Goal: Task Accomplishment & Management: Manage account settings

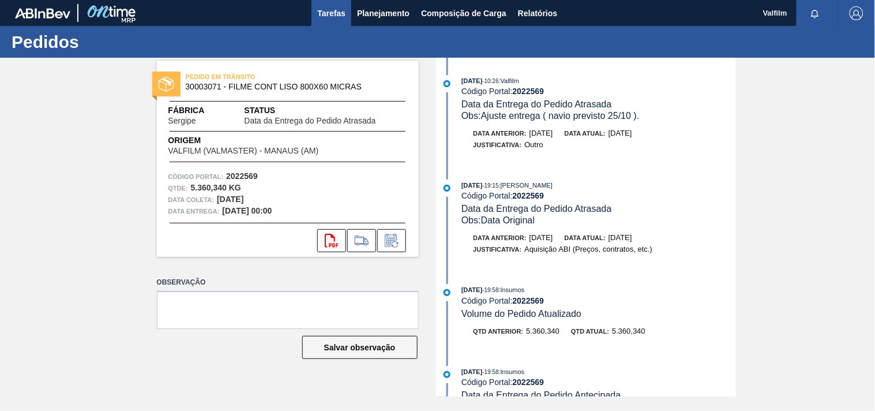
click at [341, 9] on span "Tarefas" at bounding box center [331, 13] width 28 height 14
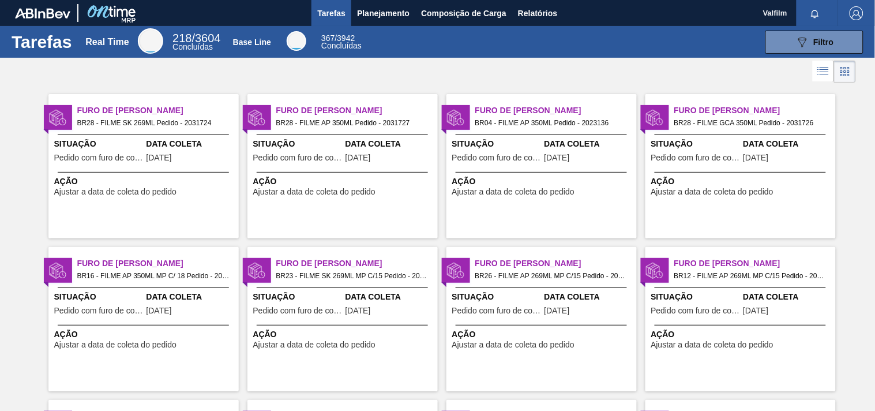
click at [158, 115] on span "Furo de Coleta" at bounding box center [157, 110] width 161 height 12
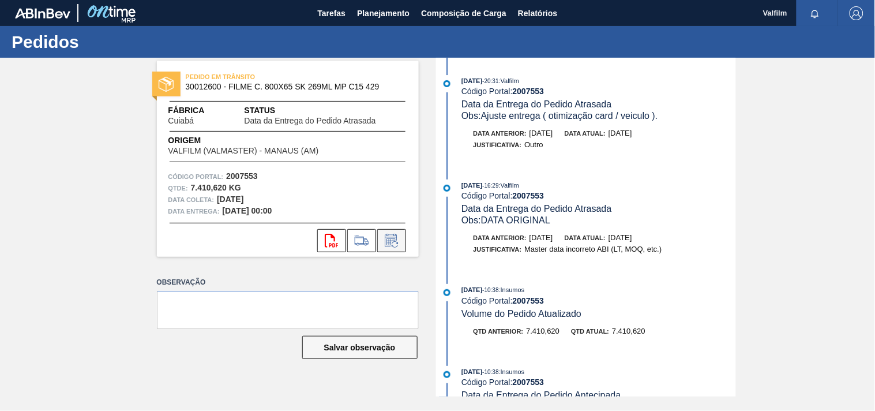
click at [393, 246] on icon at bounding box center [391, 241] width 18 height 14
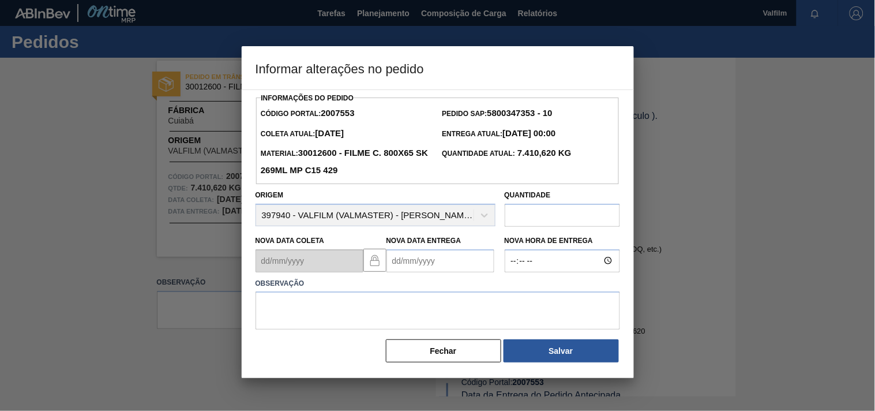
click at [416, 258] on Entrega2007553 "Nova Data Entrega" at bounding box center [440, 260] width 108 height 23
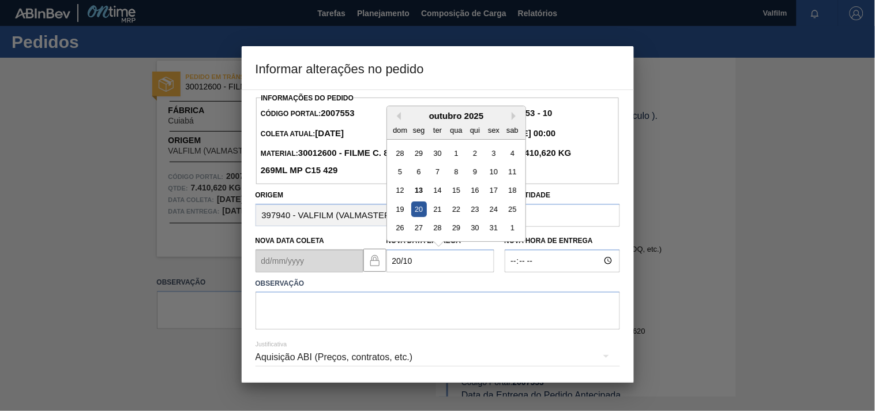
click at [415, 215] on div "20" at bounding box center [419, 209] width 16 height 16
type Entrega2007553 "[DATE]"
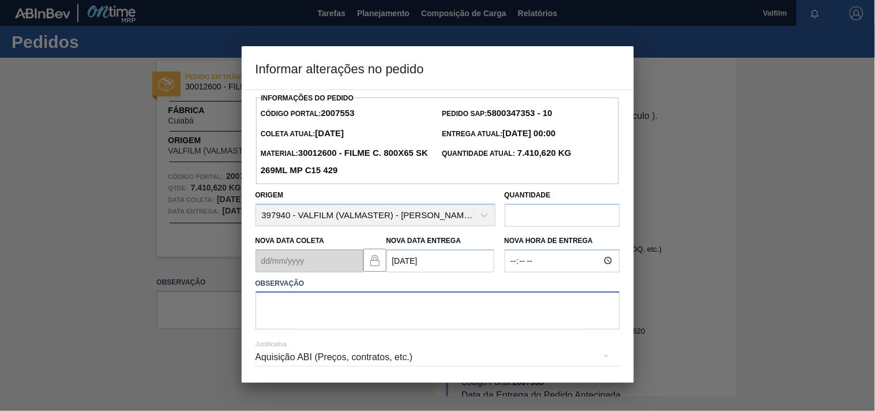
click at [363, 308] on textarea at bounding box center [437, 310] width 364 height 38
type textarea "ajuste entrega - navio atraso operacional."
click at [292, 355] on div "Aquisição ABI (Preços, contratos, etc.)" at bounding box center [437, 357] width 364 height 32
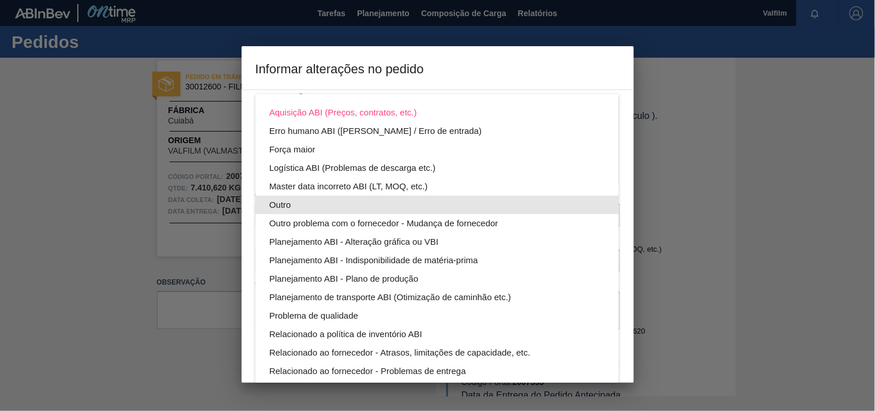
click at [287, 208] on div "Outro" at bounding box center [437, 204] width 336 height 18
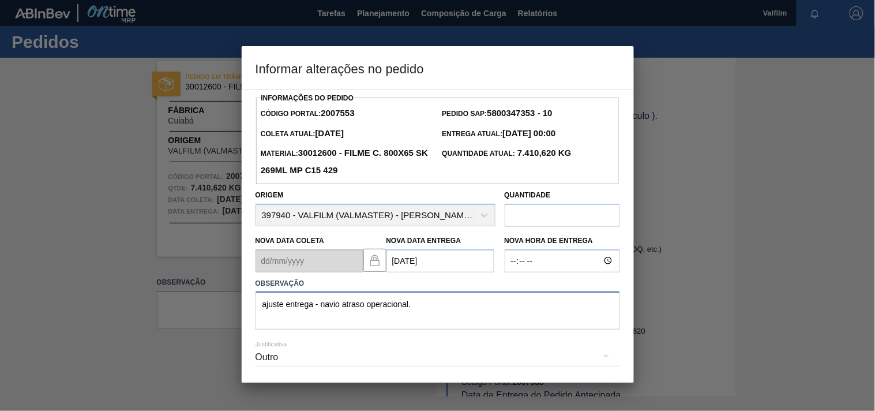
click at [436, 311] on textarea "ajuste entrega - navio atraso operacional." at bounding box center [437, 310] width 364 height 38
click at [418, 309] on textarea "ajuste entrega - navio atraso operacional." at bounding box center [437, 310] width 364 height 38
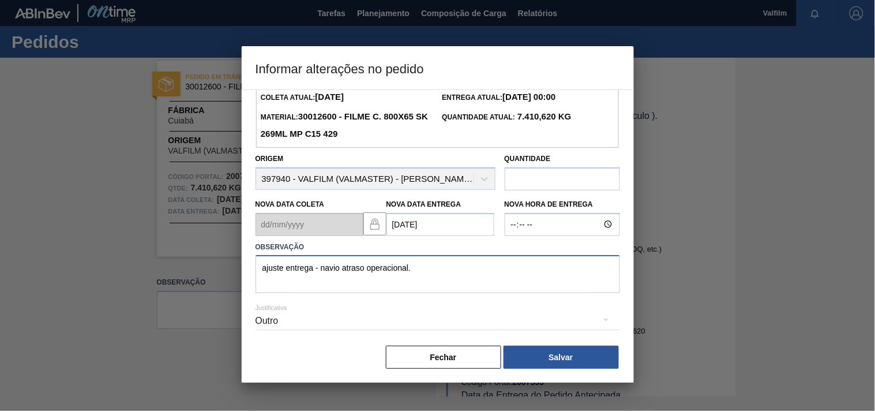
scroll to position [41, 0]
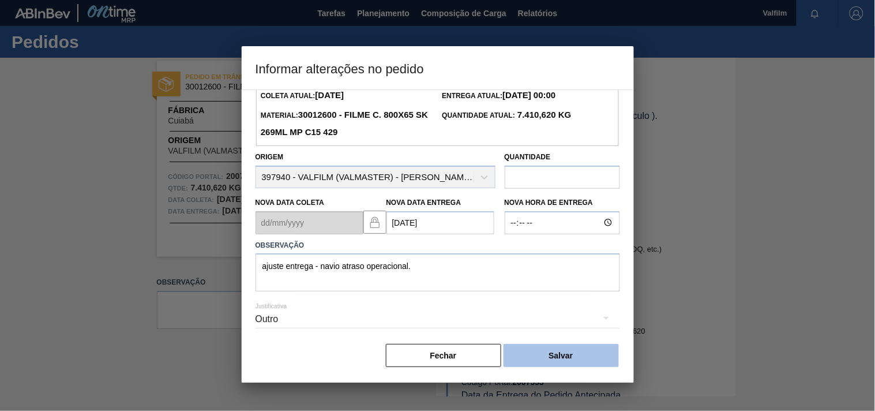
click at [567, 362] on button "Salvar" at bounding box center [560, 355] width 115 height 23
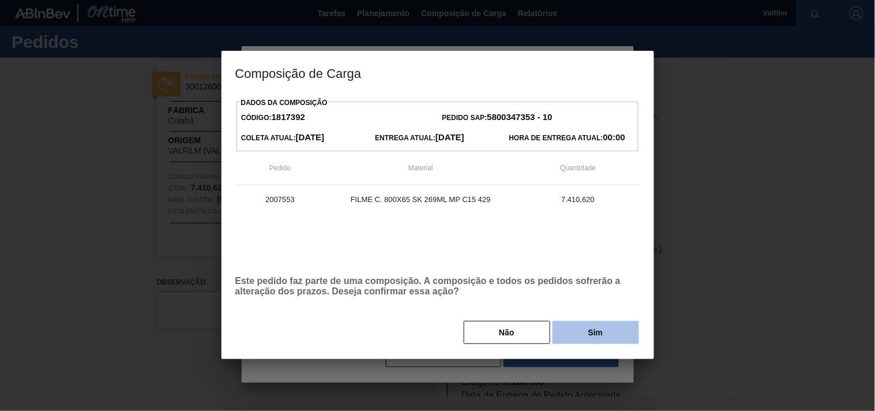
click at [586, 324] on button "Sim" at bounding box center [595, 332] width 86 height 23
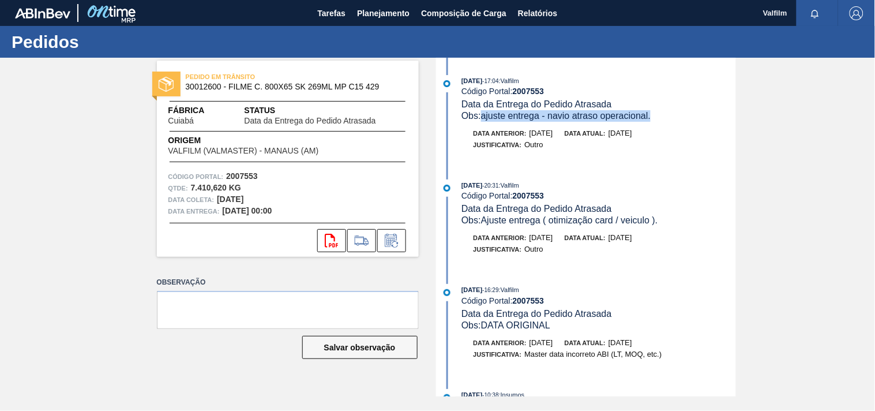
drag, startPoint x: 654, startPoint y: 118, endPoint x: 483, endPoint y: 118, distance: 171.3
click at [483, 118] on div "Obs: ajuste entrega - navio atraso operacional." at bounding box center [598, 116] width 274 height 12
copy span "ajuste entrega - navio atraso operacional."
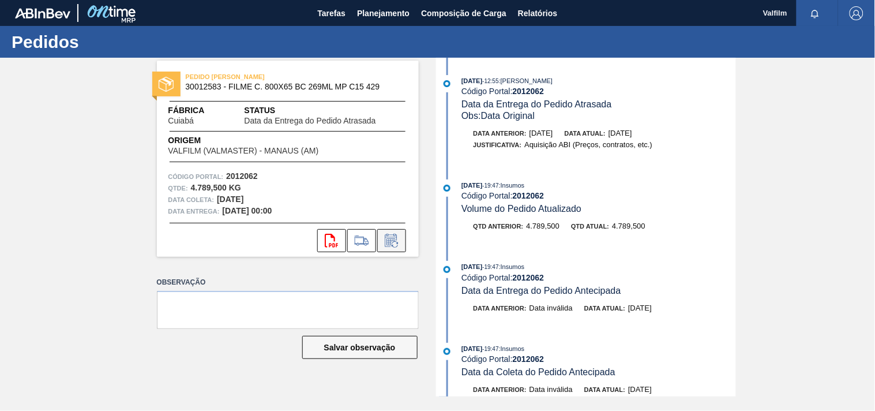
click at [389, 238] on icon at bounding box center [391, 241] width 18 height 14
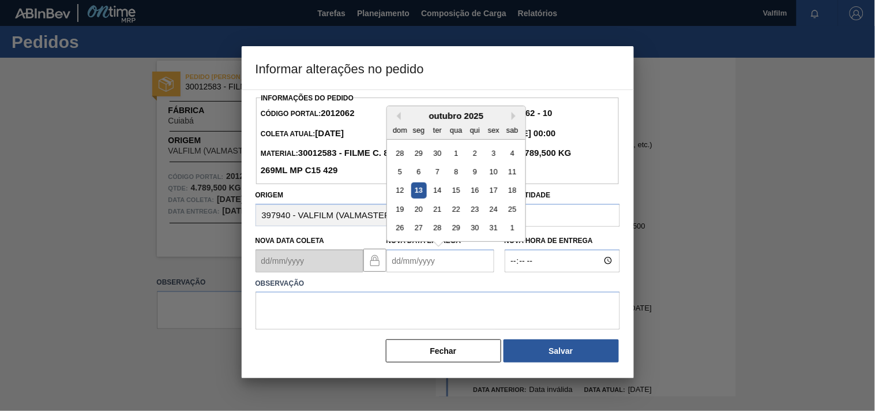
click at [396, 255] on Entrega2012062 "Nova Data Entrega" at bounding box center [440, 260] width 108 height 23
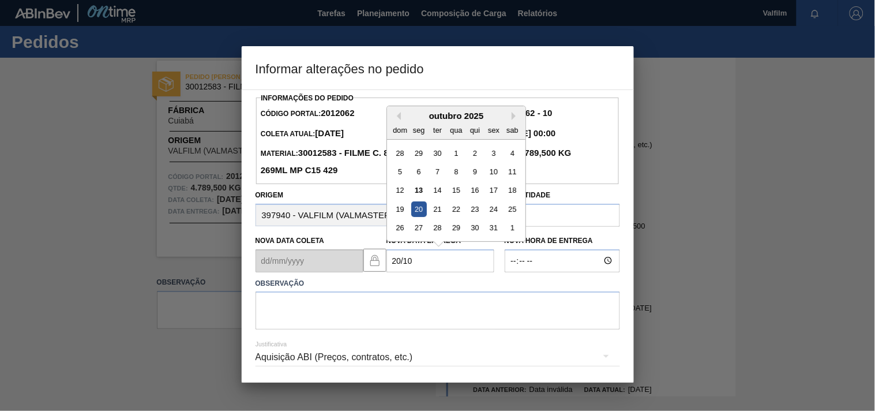
click at [412, 212] on div "20" at bounding box center [419, 209] width 16 height 16
type Entrega2012062 "[DATE]"
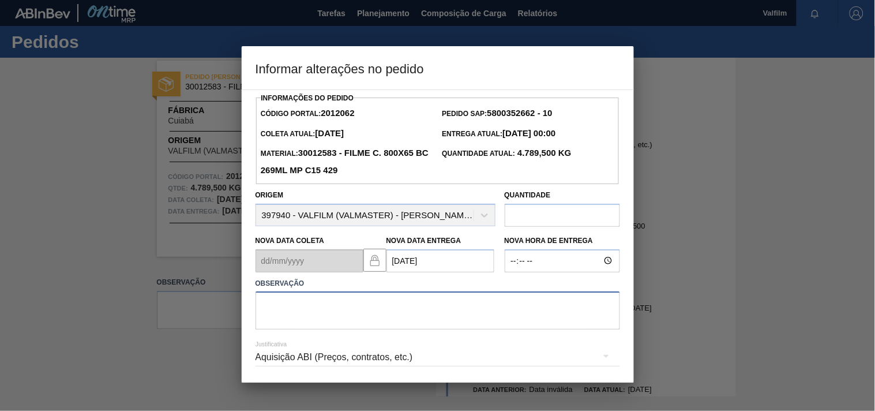
click at [297, 315] on textarea at bounding box center [437, 310] width 364 height 38
paste textarea "ajuste entrega - navio atraso operacional."
type textarea "ajuste entrega - navio atraso operacional."
click at [285, 366] on div "Aquisição ABI (Preços, contratos, etc.)" at bounding box center [437, 357] width 364 height 32
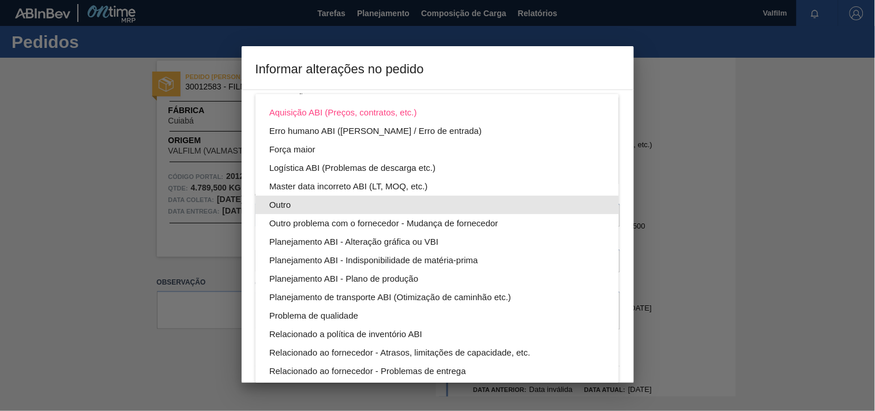
click at [275, 201] on div "Outro" at bounding box center [437, 204] width 336 height 18
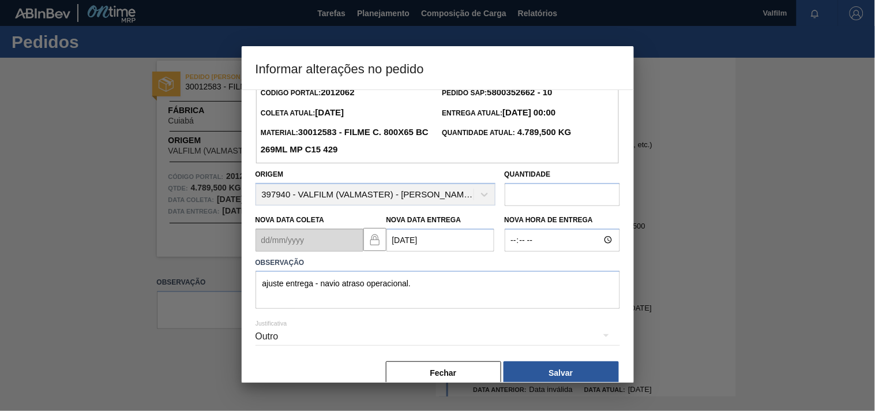
scroll to position [41, 0]
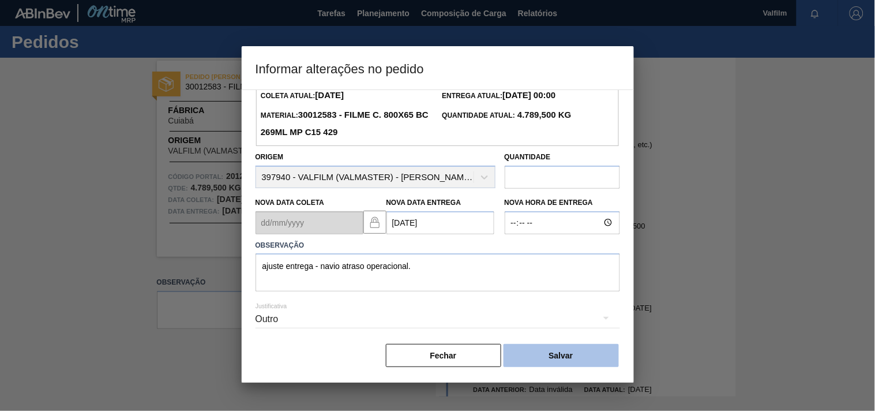
click at [563, 349] on button "Salvar" at bounding box center [560, 355] width 115 height 23
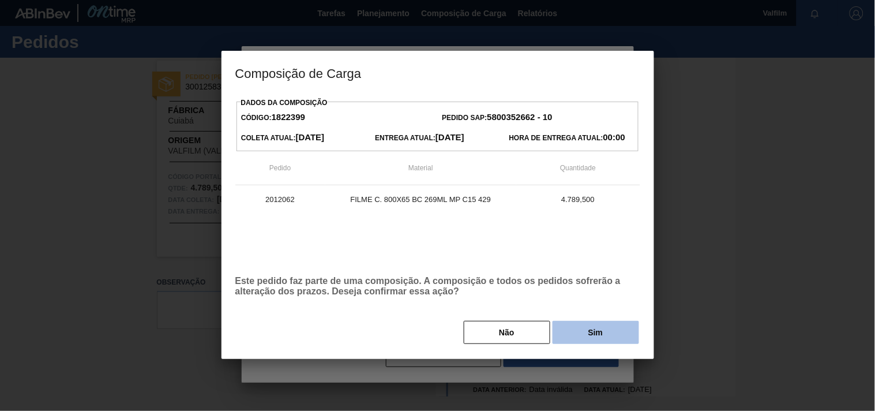
click at [583, 338] on button "Sim" at bounding box center [595, 332] width 86 height 23
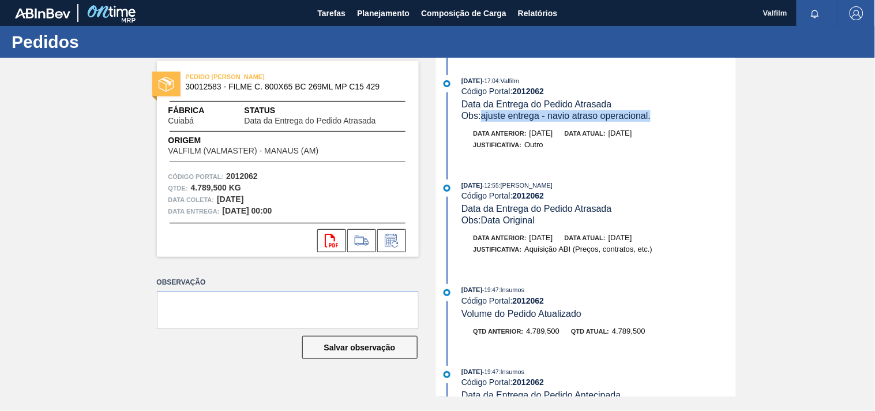
drag, startPoint x: 484, startPoint y: 118, endPoint x: 670, endPoint y: 118, distance: 185.7
click at [670, 118] on div "Obs: ajuste entrega - navio atraso operacional." at bounding box center [598, 116] width 274 height 12
copy span "ajuste entrega - navio atraso operacional."
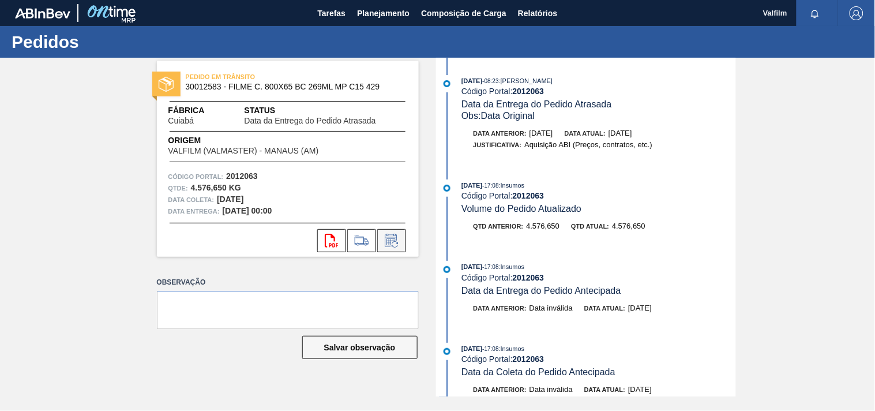
click at [392, 246] on icon at bounding box center [391, 241] width 18 height 14
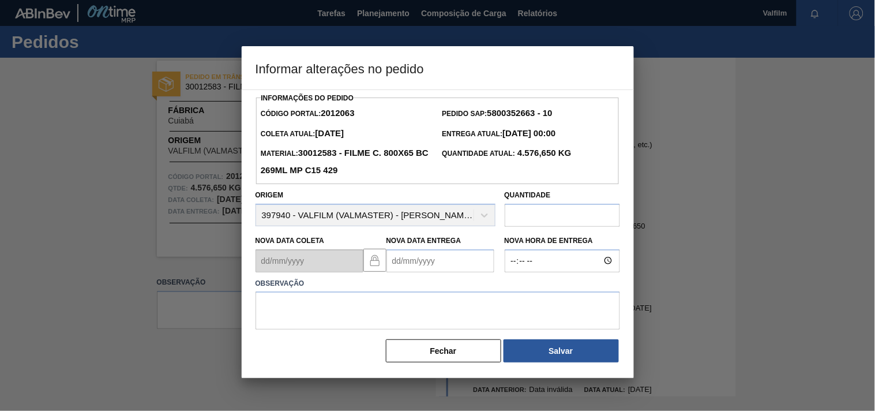
click at [400, 272] on Entrega2012063 "Nova Data Entrega" at bounding box center [440, 260] width 108 height 23
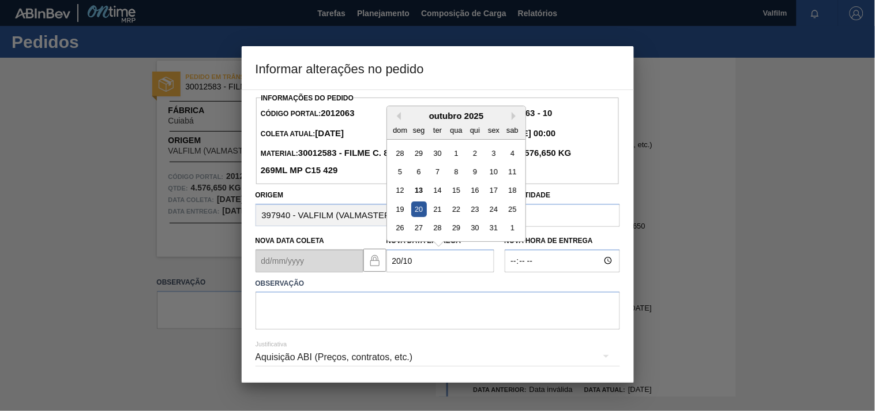
click at [422, 215] on div "20" at bounding box center [419, 209] width 16 height 16
type Entrega2012063 "[DATE]"
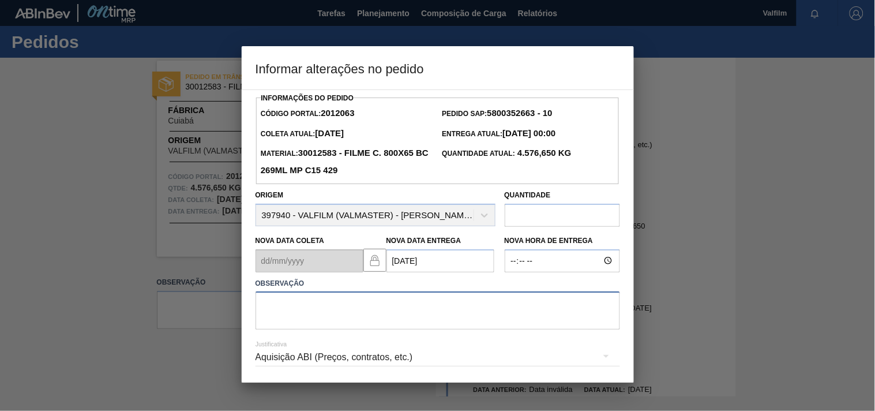
click at [283, 308] on textarea at bounding box center [437, 310] width 364 height 38
paste textarea "ajuste entrega - navio atraso operacional."
type textarea "ajuste entrega - navio atraso operacional."
click at [423, 362] on div "Aquisição ABI (Preços, contratos, etc.)" at bounding box center [437, 357] width 364 height 32
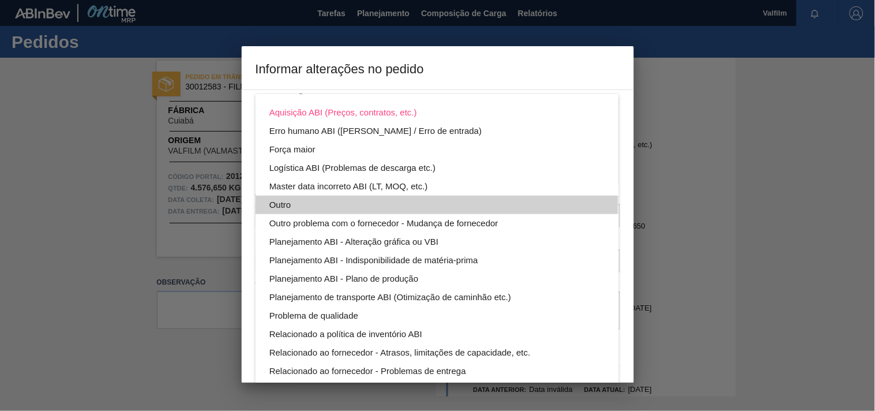
click at [280, 202] on div "Outro" at bounding box center [437, 204] width 336 height 18
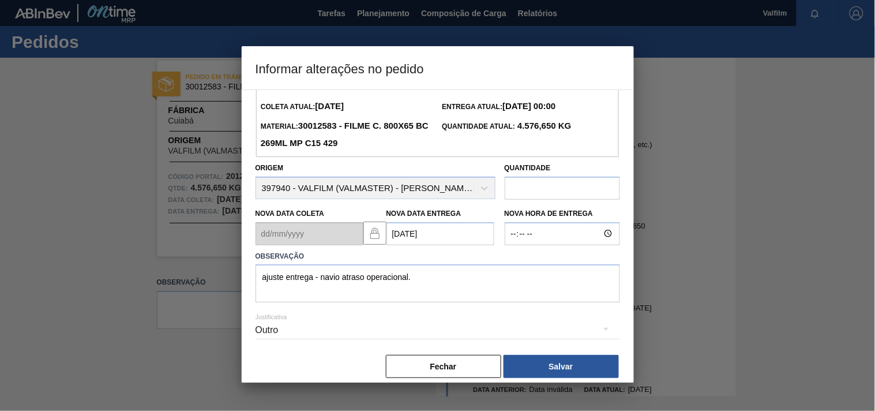
scroll to position [41, 0]
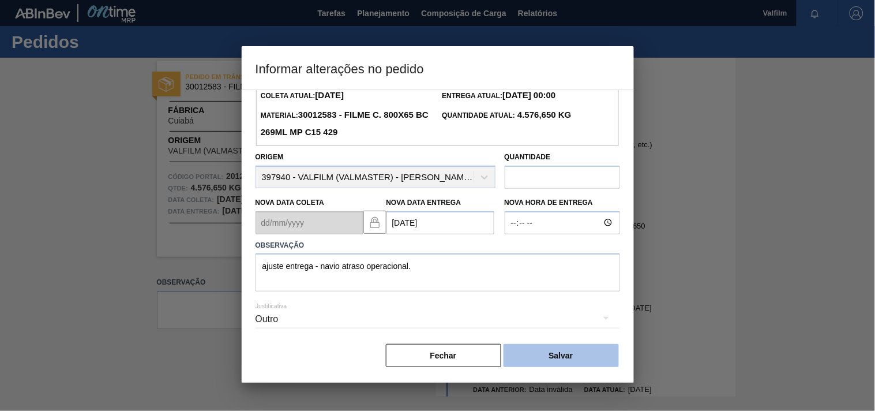
click at [573, 359] on button "Salvar" at bounding box center [560, 355] width 115 height 23
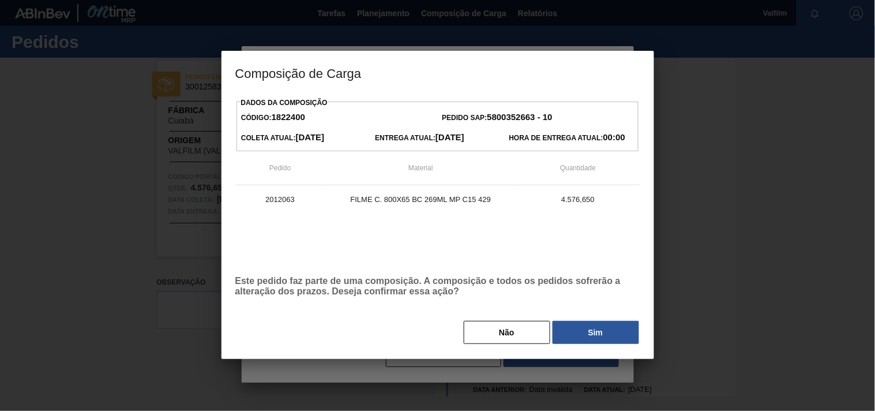
drag, startPoint x: 586, startPoint y: 336, endPoint x: 573, endPoint y: 336, distance: 12.7
click at [586, 336] on button "Sim" at bounding box center [595, 332] width 86 height 23
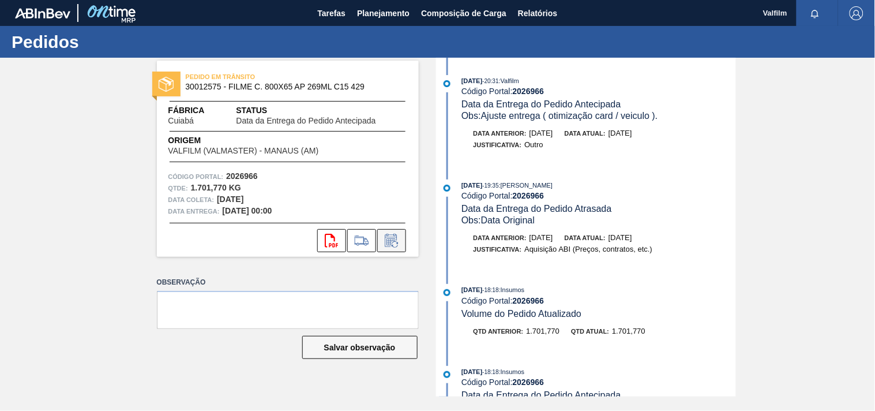
click at [387, 244] on icon at bounding box center [390, 241] width 9 height 7
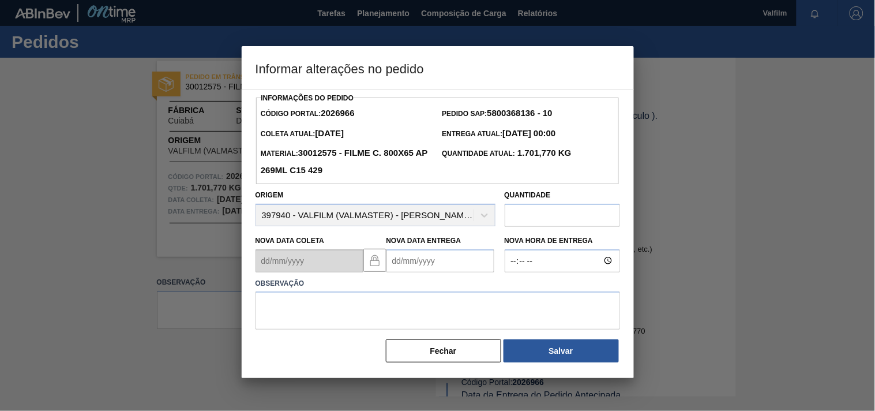
click at [399, 259] on Entrega2026966 "Nova Data Entrega" at bounding box center [440, 260] width 108 height 23
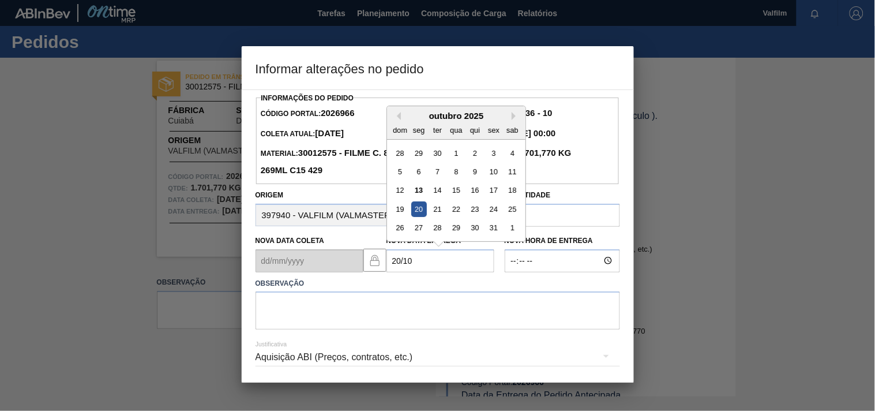
click at [419, 208] on div "20" at bounding box center [419, 209] width 16 height 16
type Entrega2026966 "[DATE]"
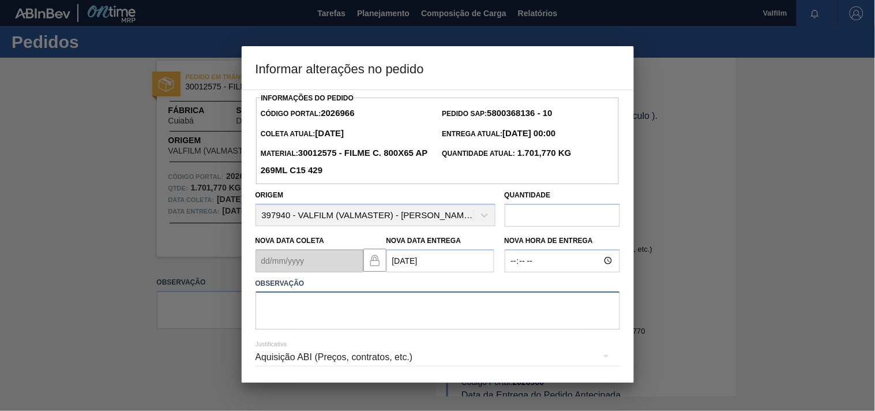
click at [290, 308] on textarea at bounding box center [437, 310] width 364 height 38
paste textarea "ajuste entrega - navio atraso operacional."
type textarea "ajuste entrega - navio atraso operacional."
click at [276, 364] on div "Aquisição ABI (Preços, contratos, etc.)" at bounding box center [437, 357] width 364 height 32
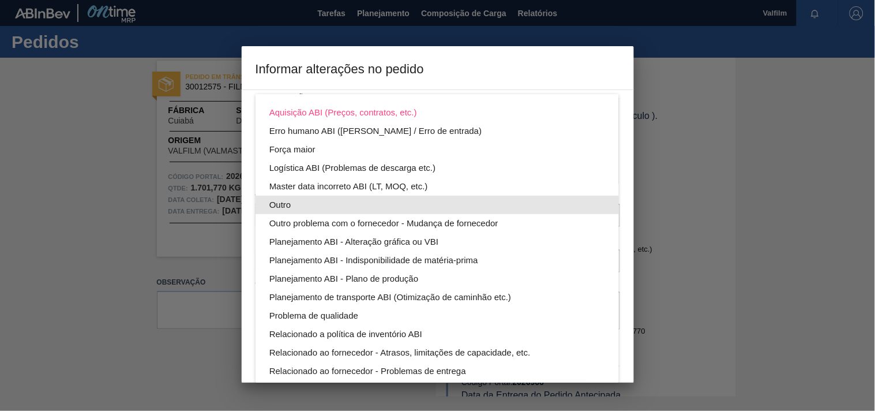
click at [285, 206] on div "Outro" at bounding box center [437, 204] width 336 height 18
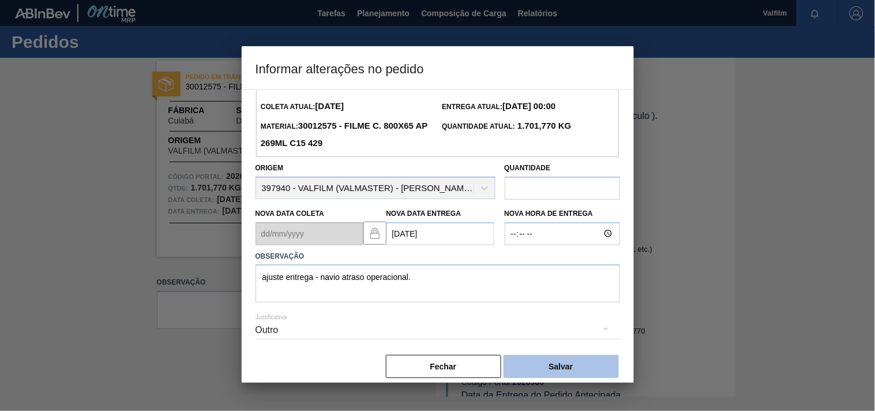
scroll to position [41, 0]
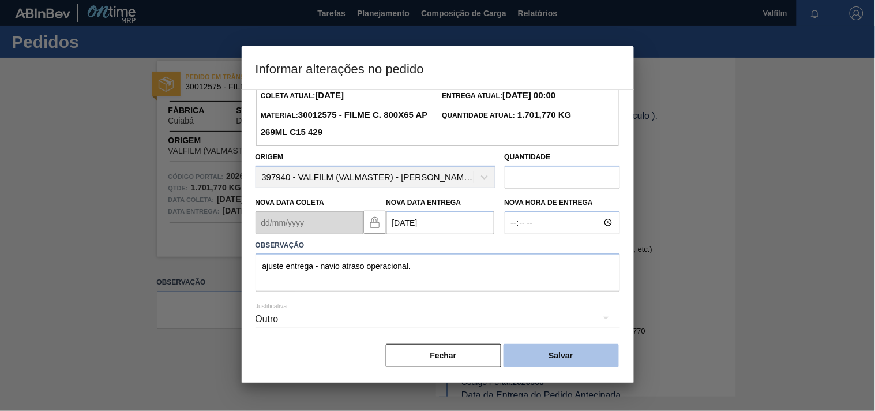
click at [584, 353] on button "Salvar" at bounding box center [560, 355] width 115 height 23
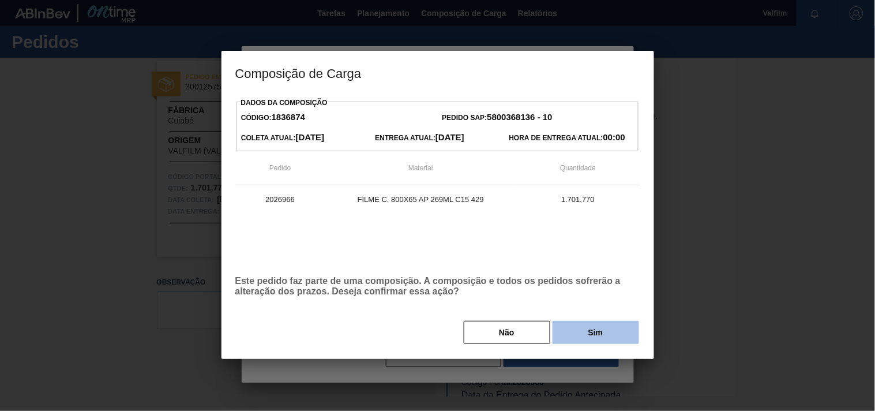
click at [584, 337] on button "Sim" at bounding box center [595, 332] width 86 height 23
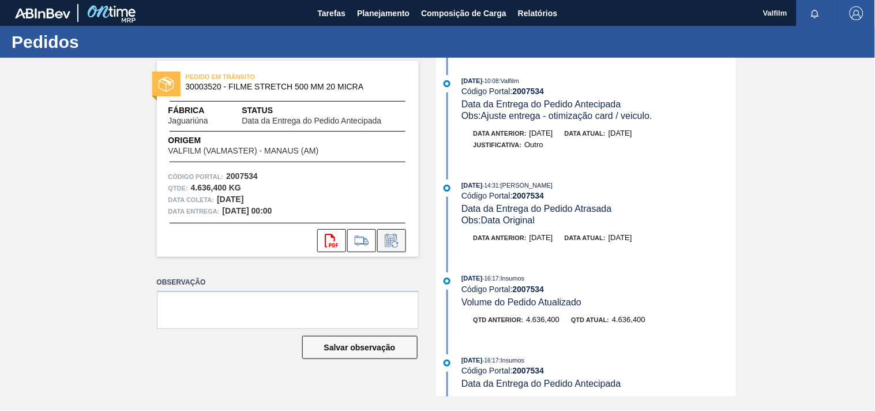
click at [387, 246] on icon at bounding box center [391, 241] width 18 height 14
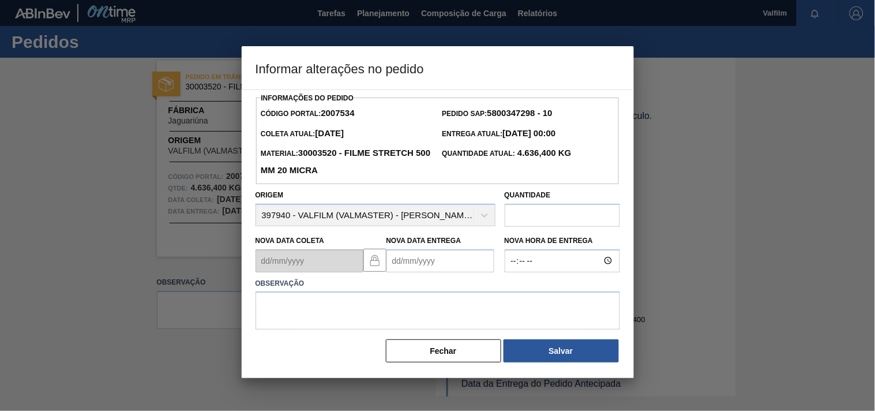
click at [398, 270] on Entrega2007534 "Nova Data Entrega" at bounding box center [440, 260] width 108 height 23
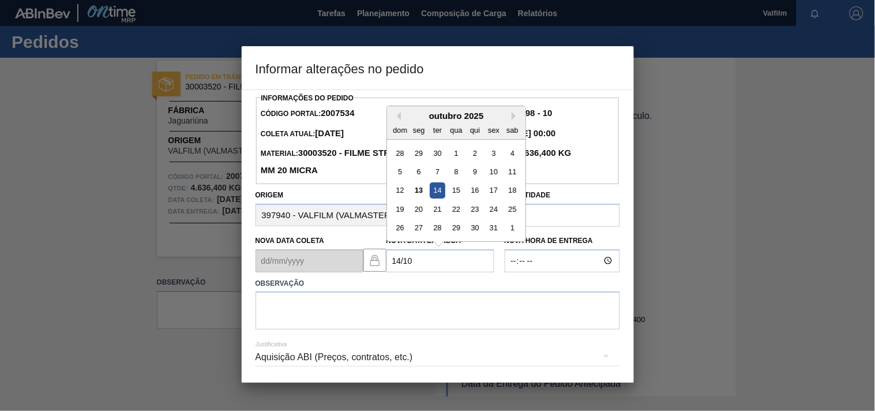
click at [431, 198] on div "14" at bounding box center [437, 190] width 16 height 16
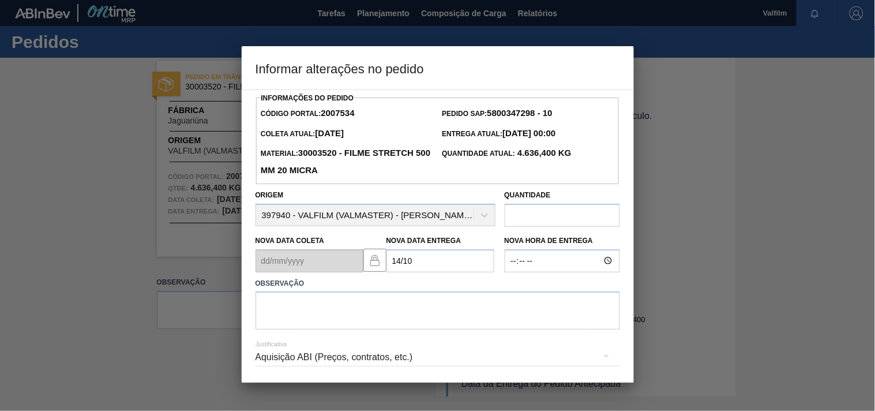
type Entrega2007534 "[DATE]"
click at [273, 318] on textarea at bounding box center [437, 310] width 364 height 38
type textarea "ajuste entrega - atraso no carregamento."
click at [304, 359] on div "Aquisição ABI (Preços, contratos, etc.)" at bounding box center [437, 357] width 364 height 32
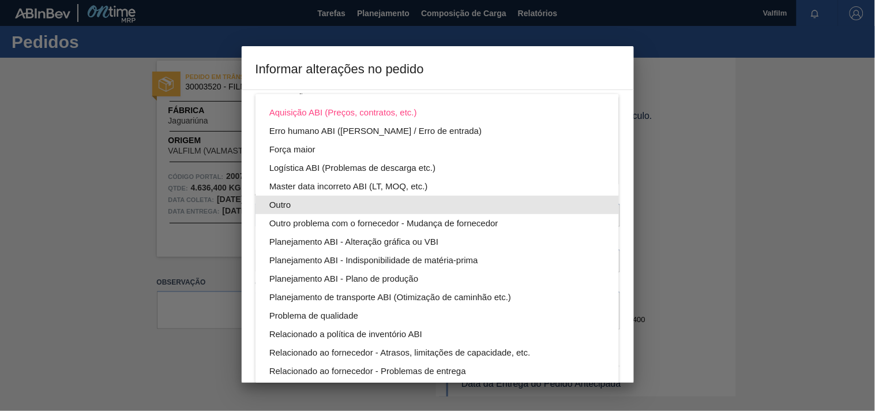
click at [284, 206] on div "Outro" at bounding box center [437, 204] width 336 height 18
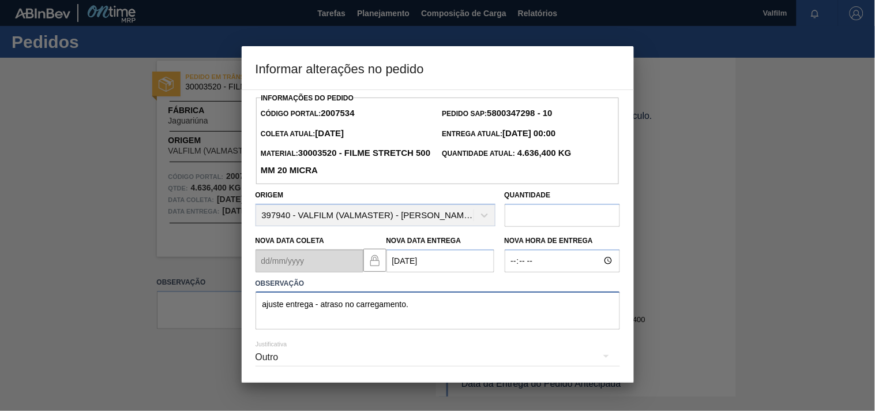
drag, startPoint x: 419, startPoint y: 300, endPoint x: 203, endPoint y: 296, distance: 216.3
click at [203, 296] on div "Informar alterações no pedido Informações do Pedido Código Portal: 2007534 Pedi…" at bounding box center [437, 205] width 875 height 411
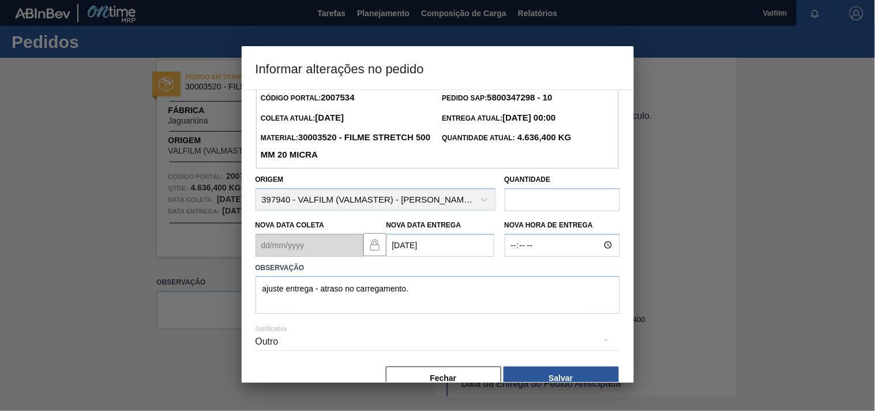
scroll to position [41, 0]
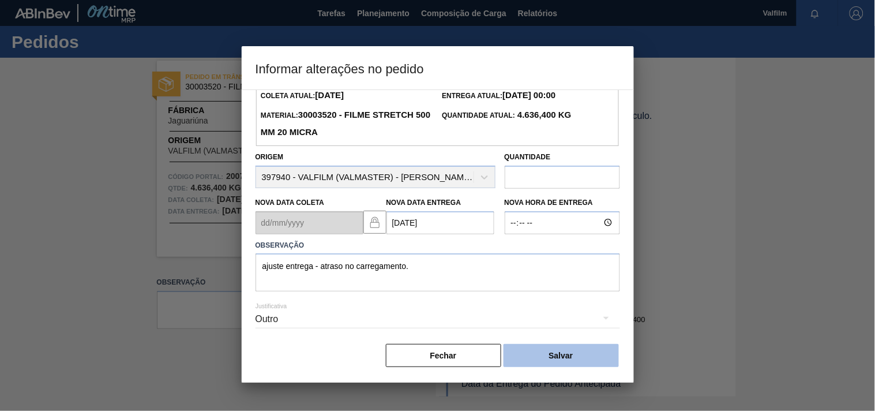
click at [552, 351] on button "Salvar" at bounding box center [560, 355] width 115 height 23
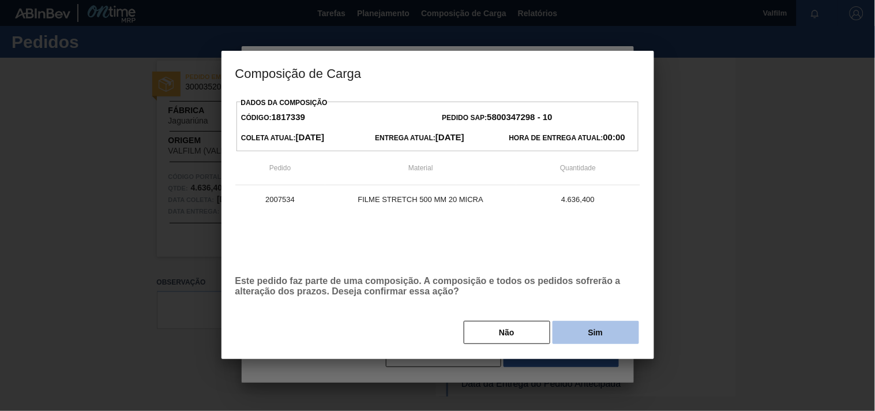
click at [590, 338] on button "Sim" at bounding box center [595, 332] width 86 height 23
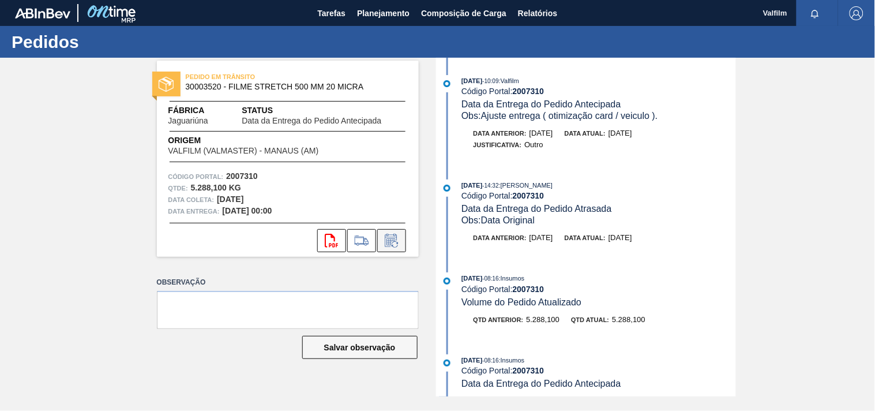
click at [400, 244] on icon at bounding box center [391, 241] width 18 height 14
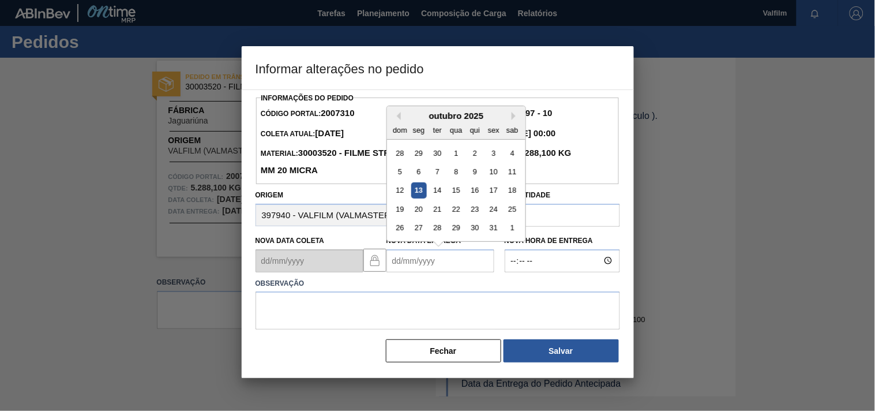
click at [399, 261] on Entrega2007310 "Nova Data Entrega" at bounding box center [440, 260] width 108 height 23
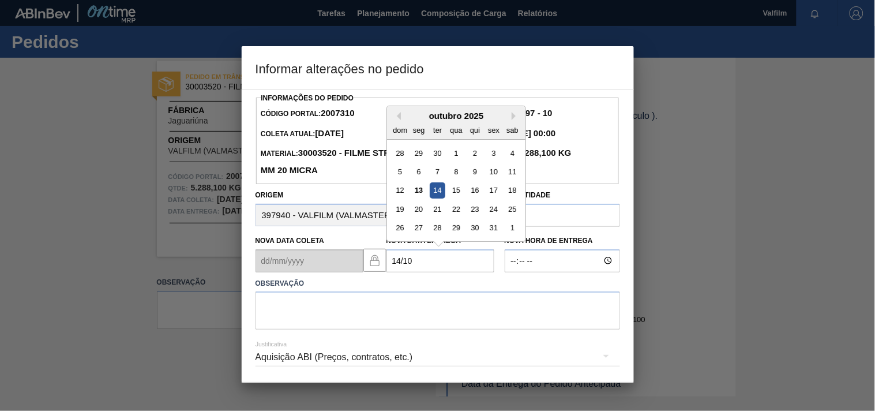
click at [439, 191] on div "14" at bounding box center [437, 190] width 16 height 16
type Entrega2007310 "[DATE]"
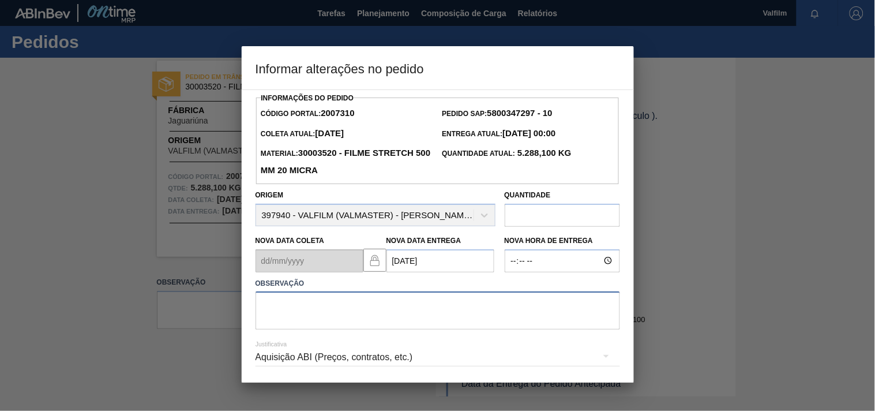
click at [308, 310] on textarea at bounding box center [437, 310] width 364 height 38
paste textarea "ajuste entrega - atraso no carregamento."
type textarea "ajuste entrega - atraso no carregamento."
click at [289, 357] on div "Aquisição ABI (Preços, contratos, etc.)" at bounding box center [437, 357] width 364 height 32
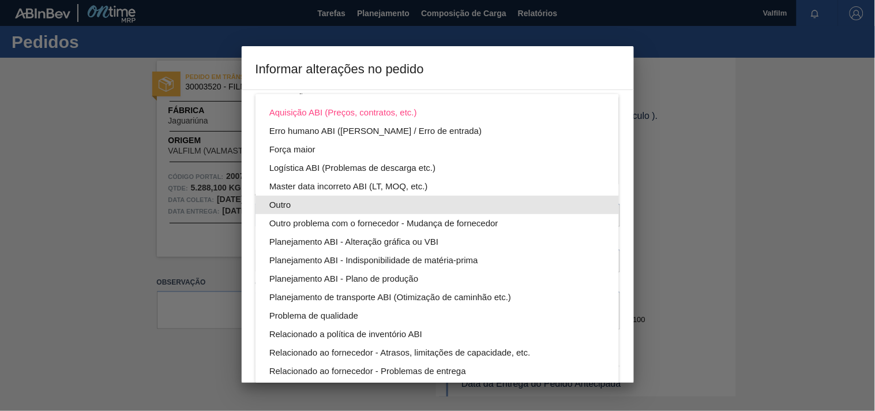
click at [284, 200] on div "Outro" at bounding box center [437, 204] width 336 height 18
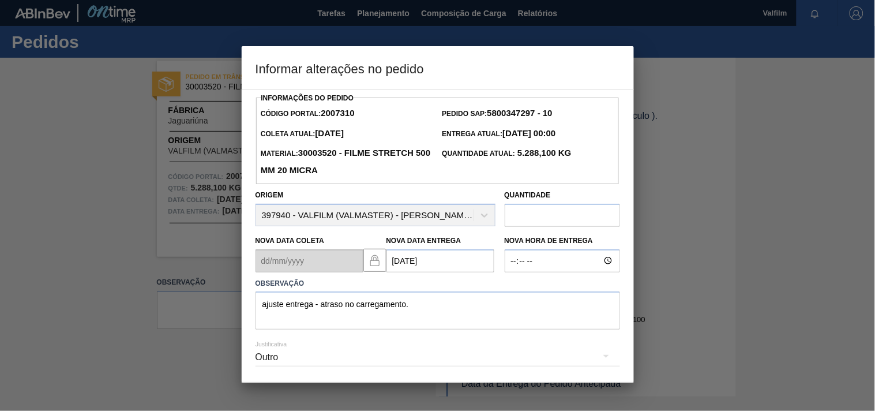
scroll to position [41, 0]
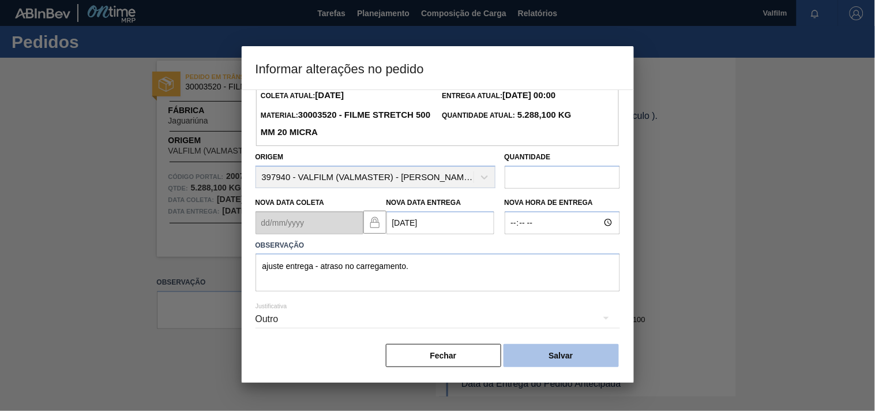
click at [557, 356] on button "Salvar" at bounding box center [560, 355] width 115 height 23
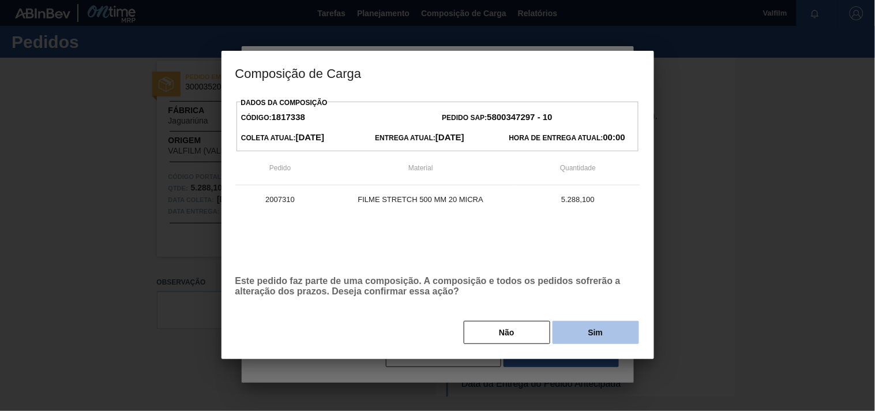
click at [593, 336] on button "Sim" at bounding box center [595, 332] width 86 height 23
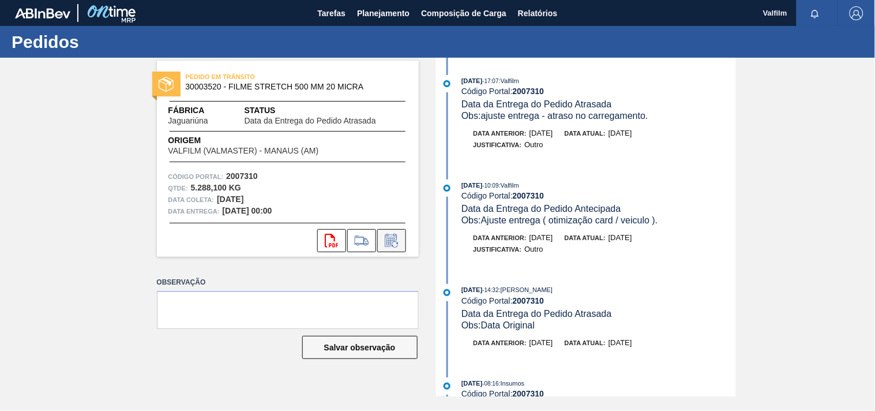
click at [385, 238] on icon at bounding box center [391, 241] width 18 height 14
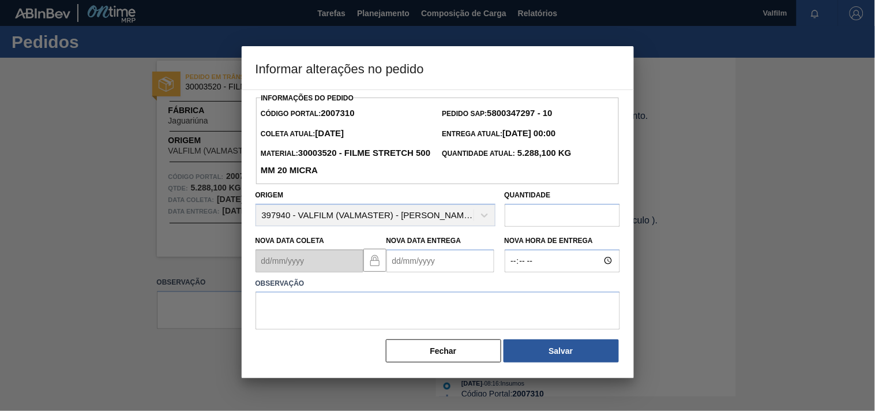
click at [404, 265] on Entrega2007310 "Nova Data Entrega" at bounding box center [440, 260] width 108 height 23
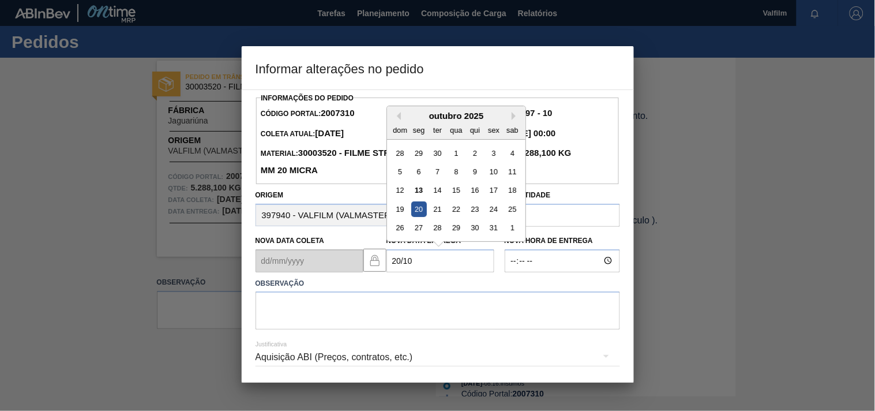
click at [420, 210] on div "20" at bounding box center [419, 209] width 16 height 16
type Entrega2007310 "20/10/2025"
click at [306, 261] on div "Nova Data Coleta Nova Data Entrega 20/10/2025 Previous Month Next Month outubro…" at bounding box center [375, 250] width 249 height 43
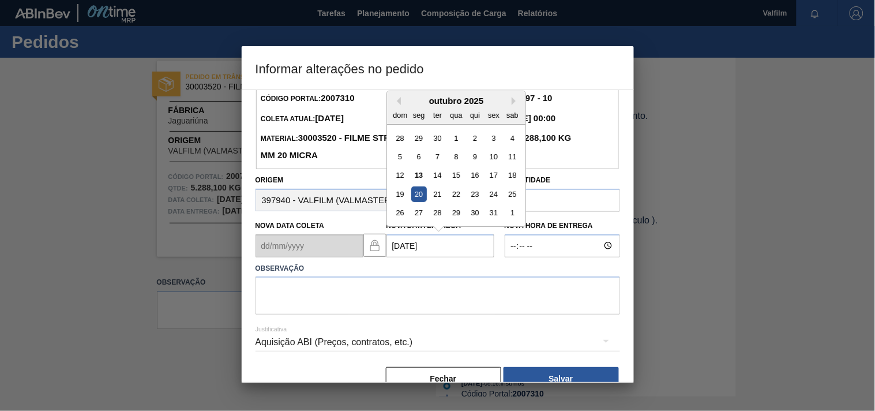
scroll to position [41, 0]
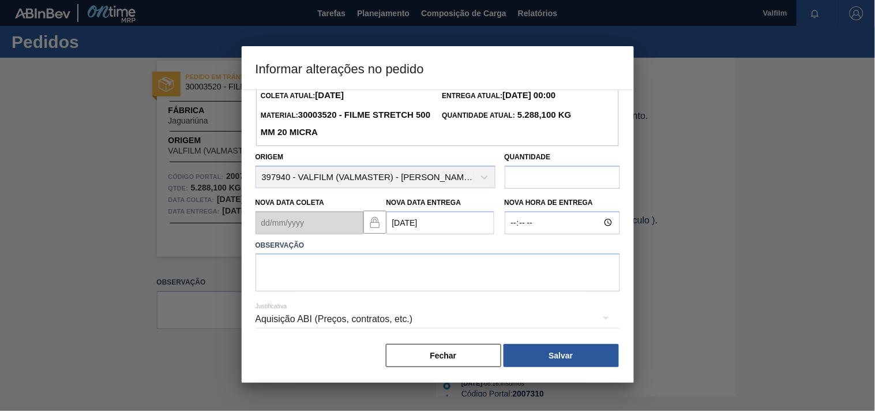
drag, startPoint x: 306, startPoint y: 364, endPoint x: 188, endPoint y: 355, distance: 118.6
click at [290, 364] on div "Fechar Salvar" at bounding box center [437, 355] width 364 height 25
click at [186, 354] on div at bounding box center [437, 205] width 875 height 411
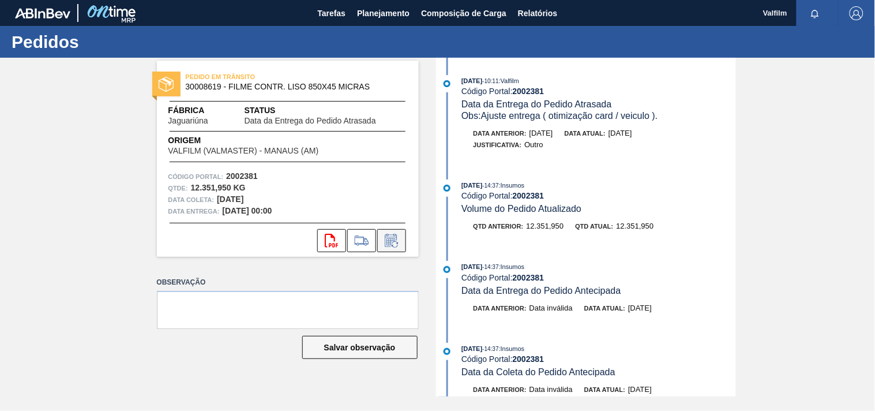
click at [402, 237] on button at bounding box center [391, 240] width 29 height 23
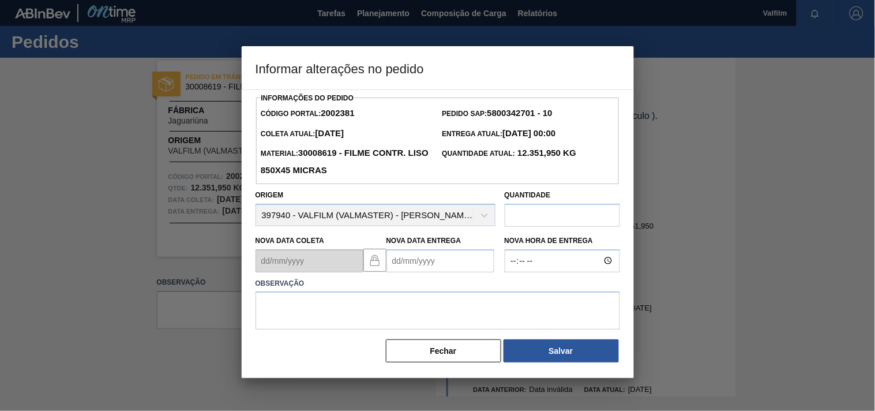
click at [401, 266] on Entrega2002381 "Nova Data Entrega" at bounding box center [440, 260] width 108 height 23
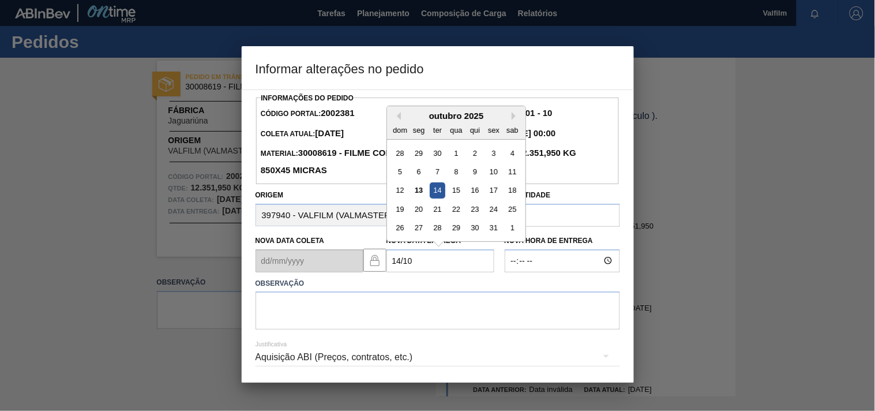
drag, startPoint x: 439, startPoint y: 197, endPoint x: 439, endPoint y: 205, distance: 8.1
click at [439, 196] on div "14" at bounding box center [437, 190] width 16 height 16
type Entrega2002381 "[DATE]"
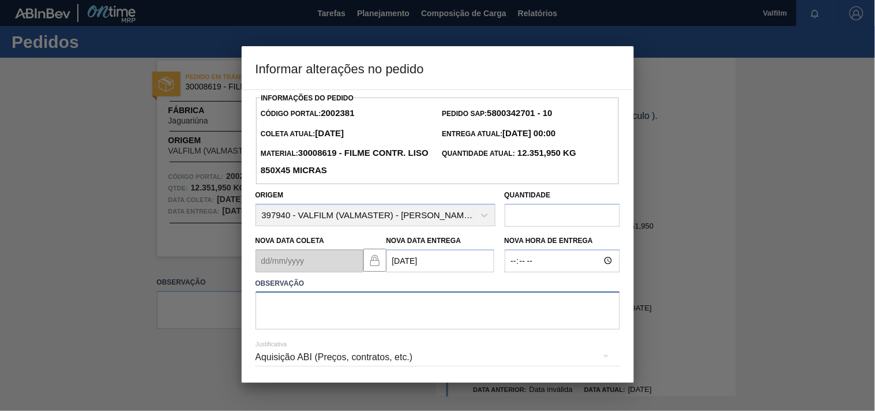
click at [315, 315] on textarea at bounding box center [437, 310] width 364 height 38
paste textarea "ajuste entrega - atraso no carregamento."
type textarea "ajuste entrega - atraso no carregamento."
click at [308, 362] on div "Aquisição ABI (Preços, contratos, etc.)" at bounding box center [437, 357] width 364 height 32
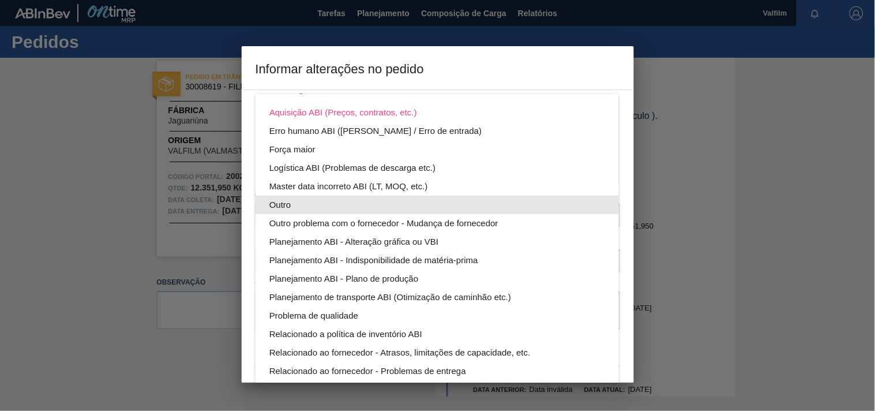
click at [280, 204] on div "Outro" at bounding box center [437, 204] width 336 height 18
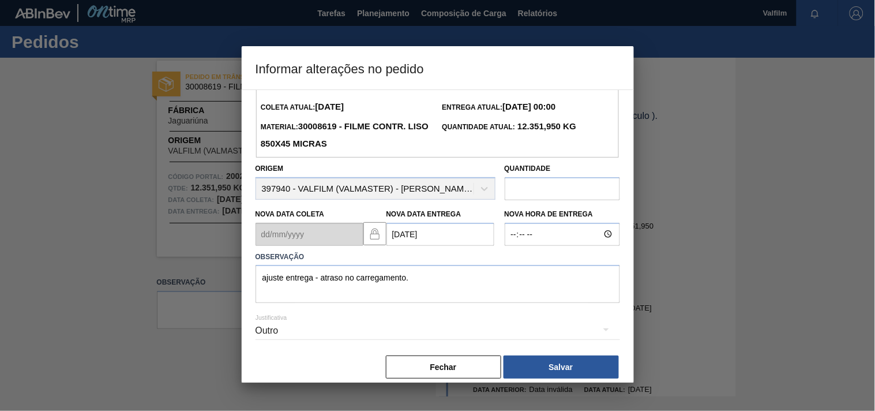
scroll to position [41, 0]
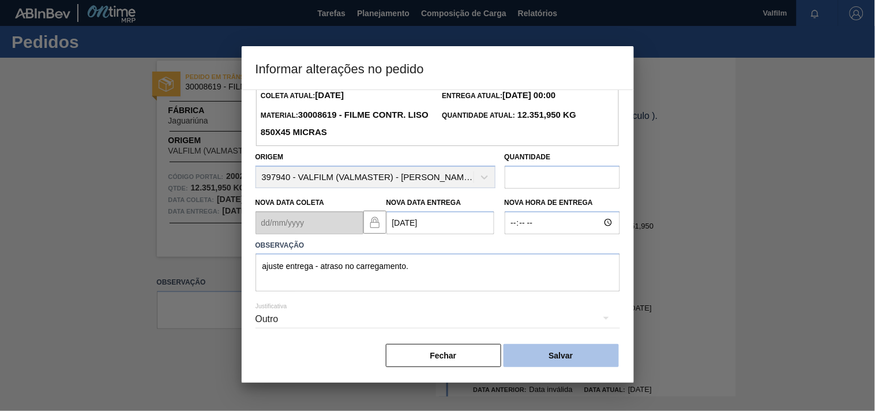
click at [548, 364] on button "Salvar" at bounding box center [560, 355] width 115 height 23
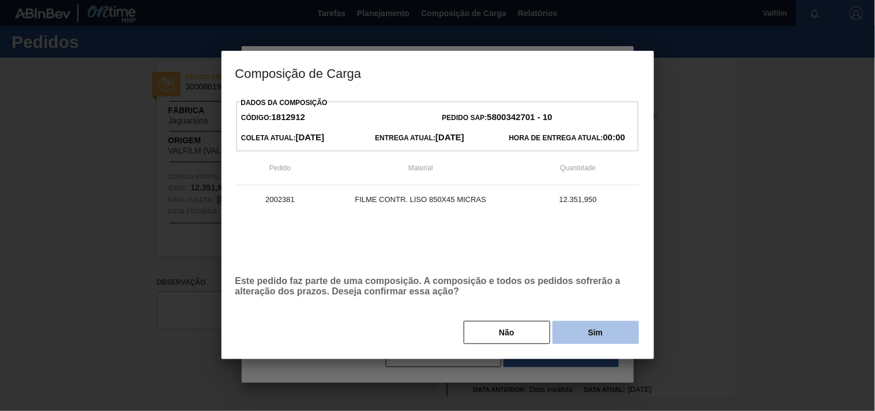
click at [578, 336] on button "Sim" at bounding box center [595, 332] width 86 height 23
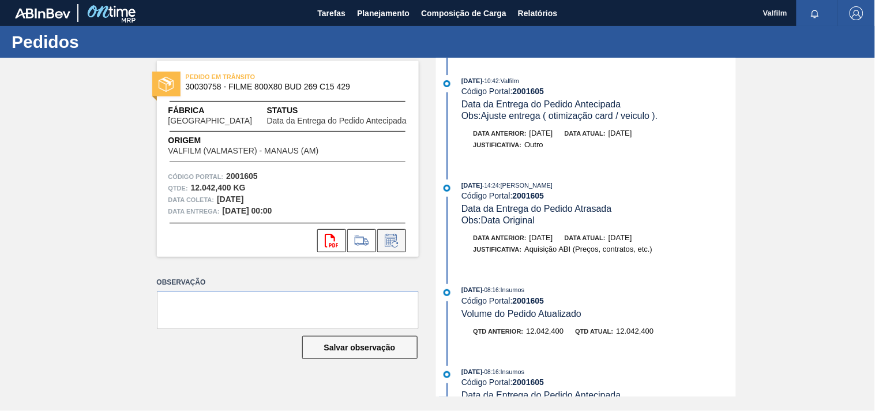
click at [401, 234] on button at bounding box center [391, 240] width 29 height 23
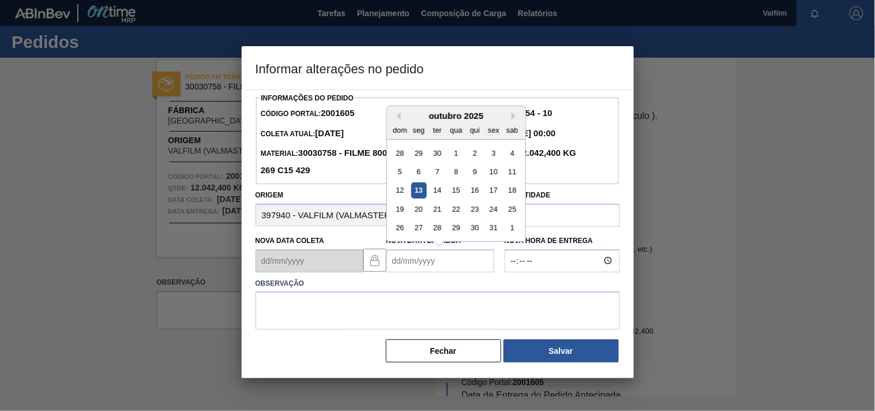
click at [425, 258] on Entrega2001605 "Nova Data Entrega" at bounding box center [440, 260] width 108 height 23
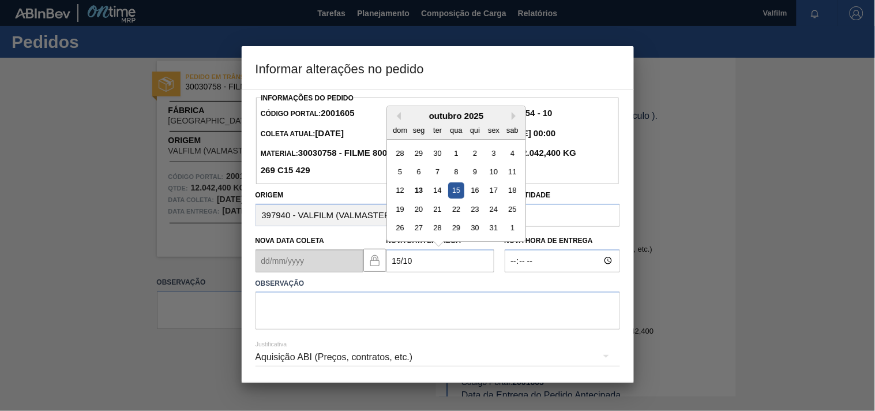
drag, startPoint x: 451, startPoint y: 194, endPoint x: 389, endPoint y: 268, distance: 96.6
click at [451, 194] on div "15" at bounding box center [456, 190] width 16 height 16
type Entrega2001605 "[DATE]"
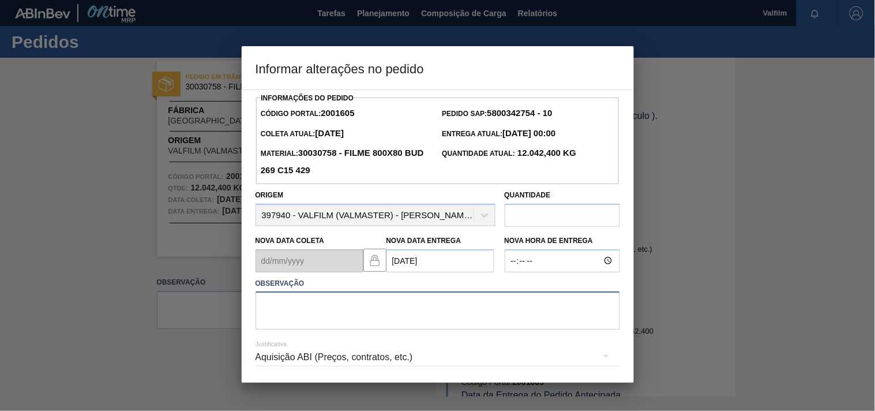
click at [372, 294] on textarea at bounding box center [437, 310] width 364 height 38
paste textarea "ajuste entrega - atraso no carregamento."
type textarea "ajuste entrega - atraso no carregamento."
click at [415, 348] on div "Aquisição ABI (Preços, contratos, etc.)" at bounding box center [437, 357] width 364 height 32
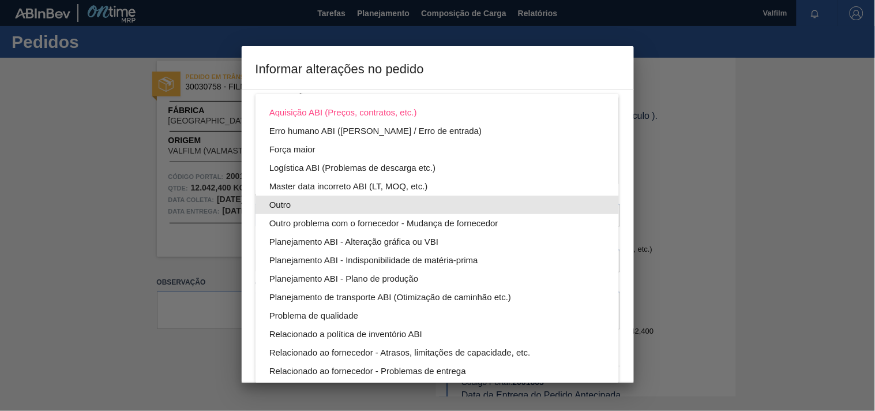
click at [277, 202] on div "Outro" at bounding box center [437, 204] width 336 height 18
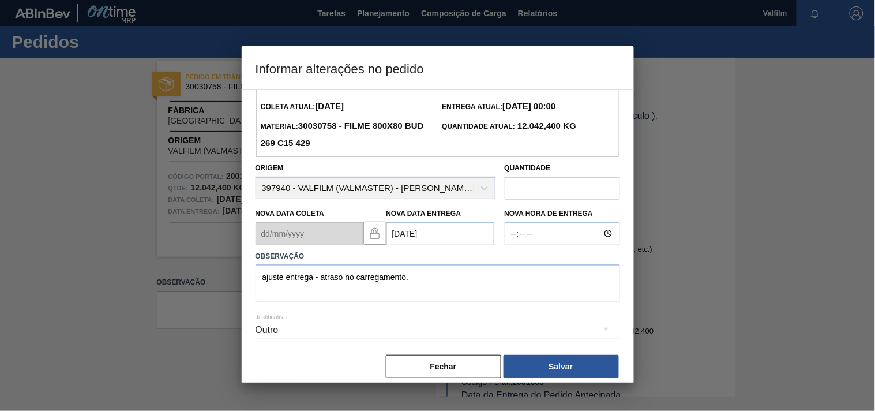
scroll to position [41, 0]
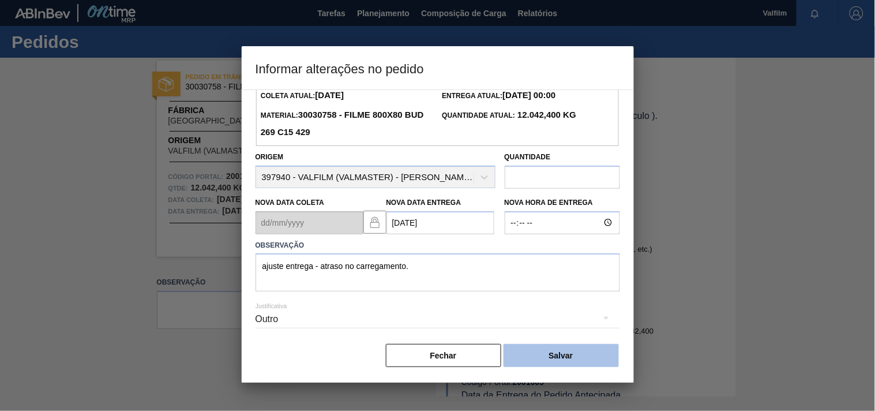
click at [586, 349] on button "Salvar" at bounding box center [560, 355] width 115 height 23
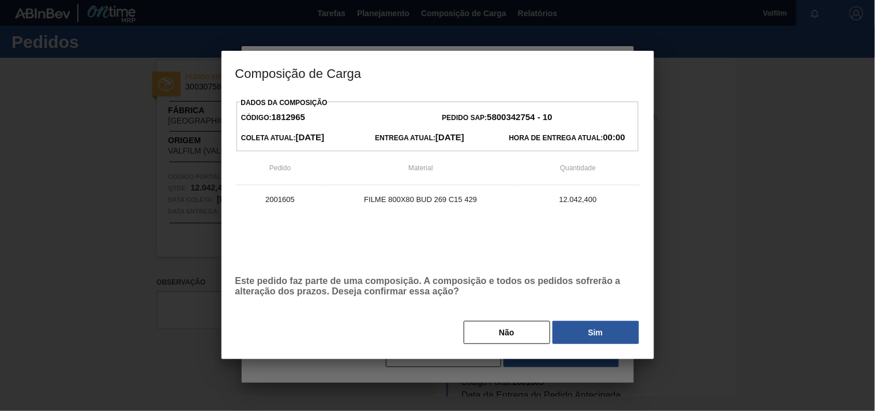
click at [602, 332] on button "Sim" at bounding box center [595, 332] width 86 height 23
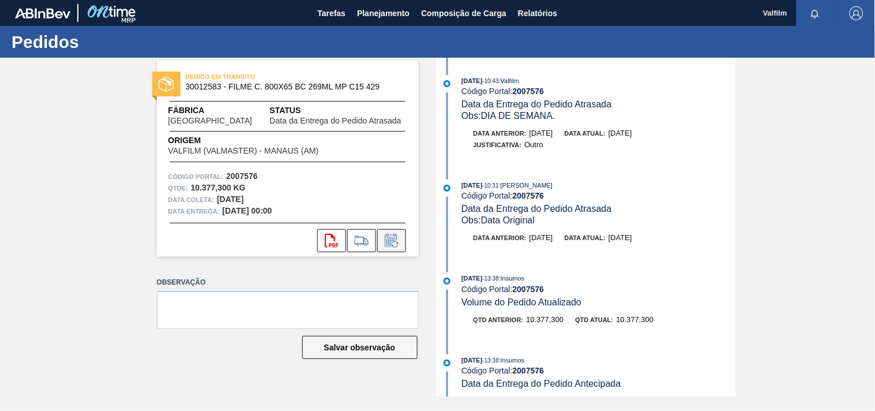
click at [390, 235] on icon at bounding box center [391, 241] width 18 height 14
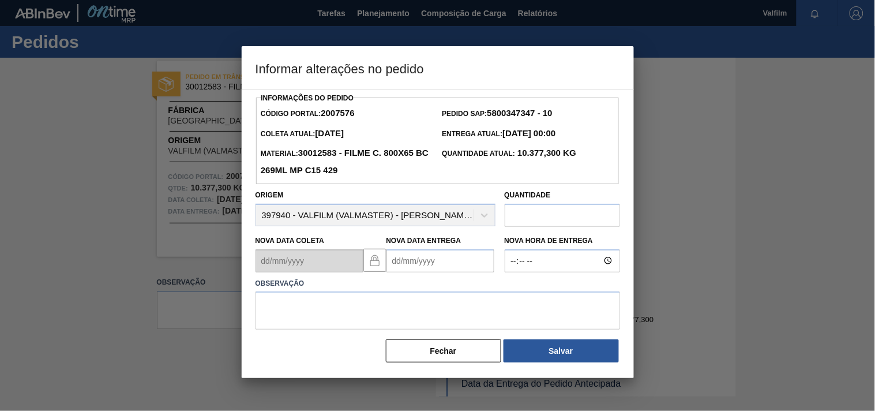
click at [399, 261] on Entrega2007576 "Nova Data Entrega" at bounding box center [440, 260] width 108 height 23
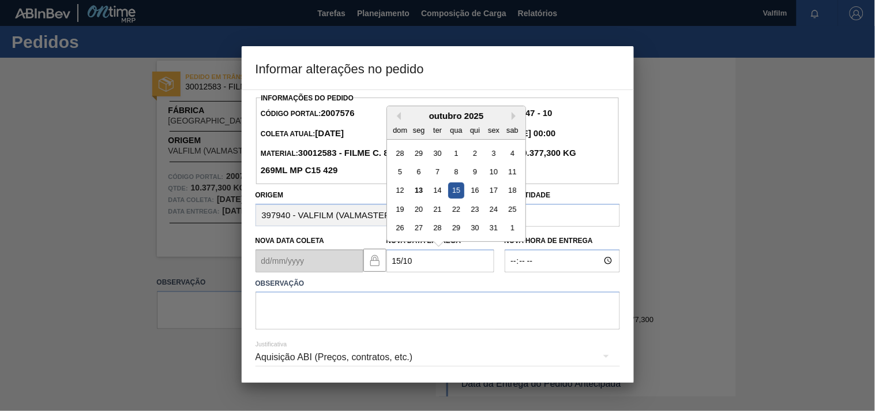
drag, startPoint x: 453, startPoint y: 190, endPoint x: 398, endPoint y: 234, distance: 70.1
click at [453, 189] on div "15" at bounding box center [456, 190] width 16 height 16
type Entrega2007576 "[DATE]"
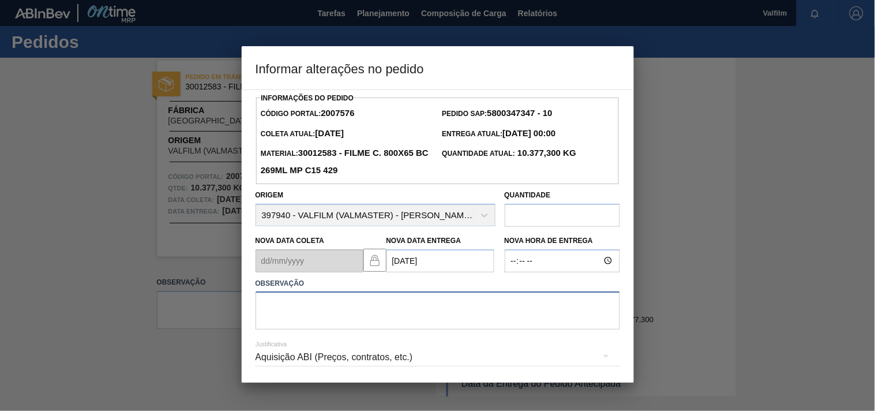
click at [283, 319] on textarea at bounding box center [437, 310] width 364 height 38
paste textarea "ajuste entrega - atraso no carregamento."
type textarea "ajuste entrega - atraso no carregamento."
click at [302, 361] on div "Aquisição ABI (Preços, contratos, etc.)" at bounding box center [437, 357] width 364 height 32
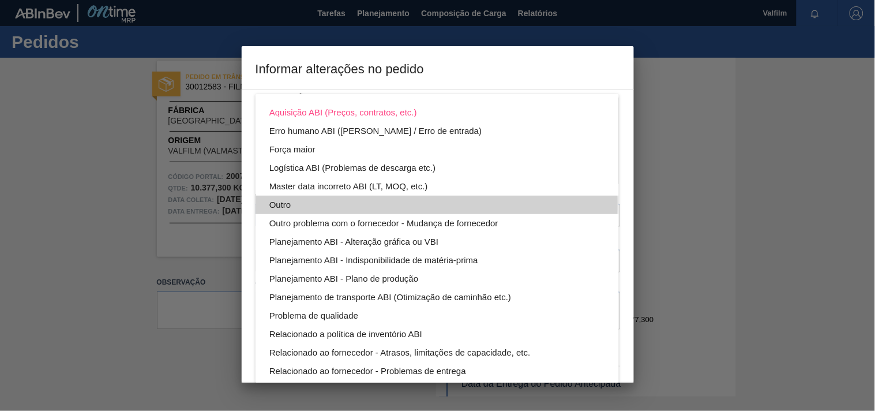
click at [285, 204] on div "Outro" at bounding box center [437, 204] width 336 height 18
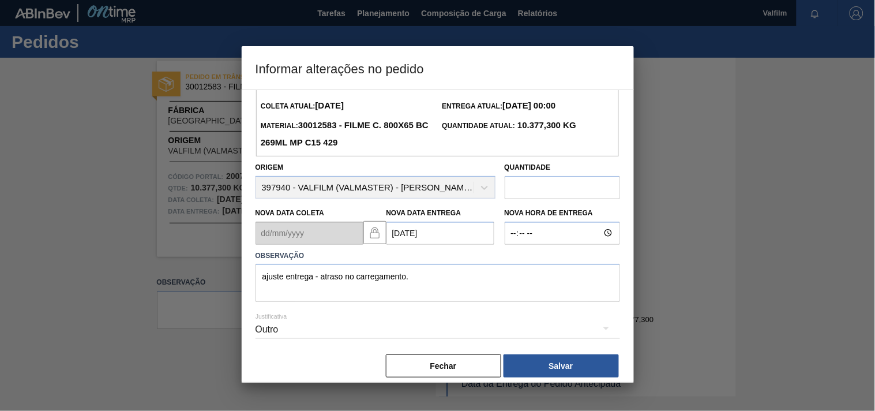
scroll to position [41, 0]
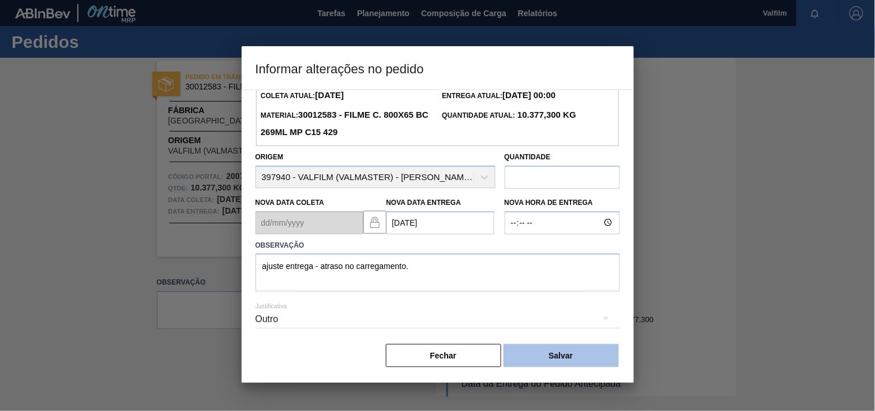
click at [566, 356] on button "Salvar" at bounding box center [560, 355] width 115 height 23
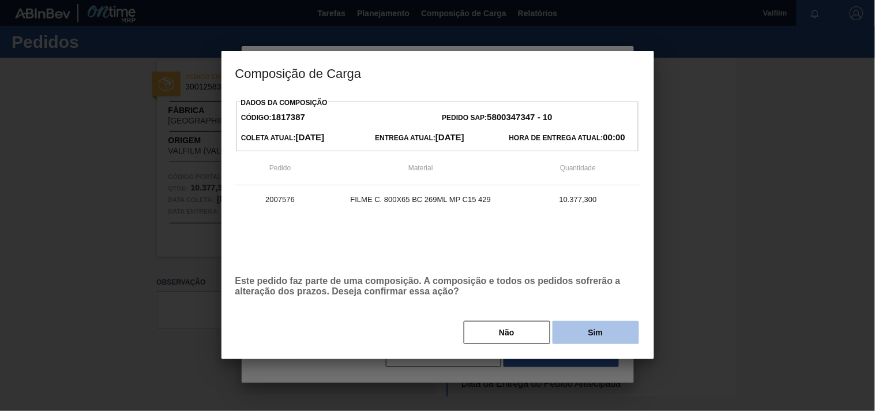
click at [567, 337] on button "Sim" at bounding box center [595, 332] width 86 height 23
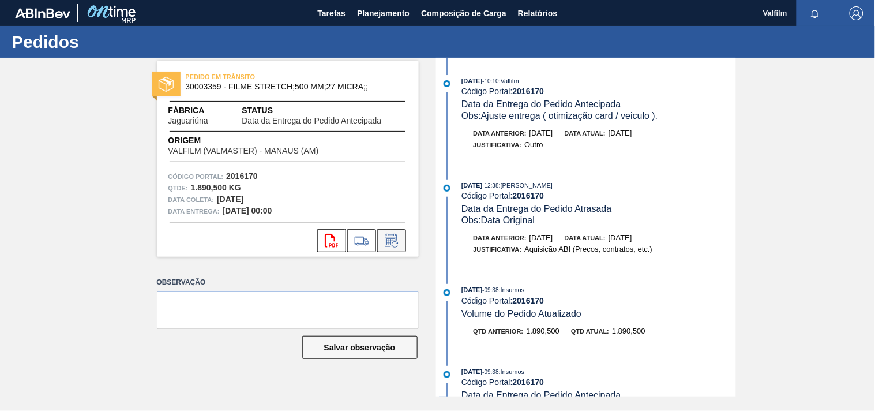
click at [396, 245] on icon at bounding box center [391, 241] width 18 height 14
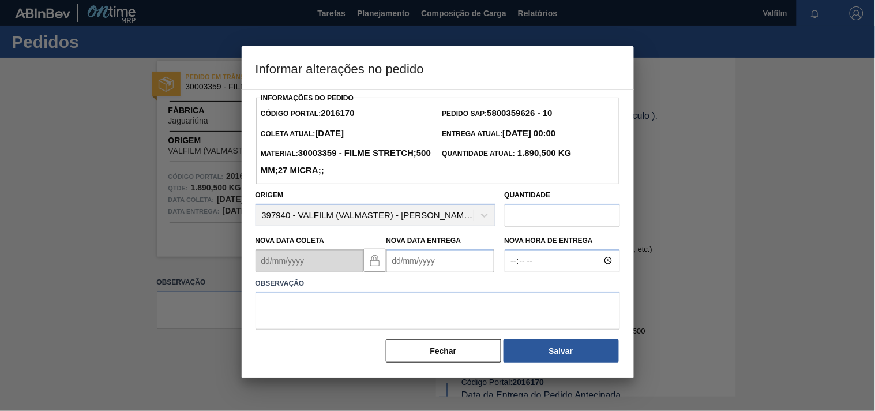
click at [404, 257] on Entrega2016170 "Nova Data Entrega" at bounding box center [440, 260] width 108 height 23
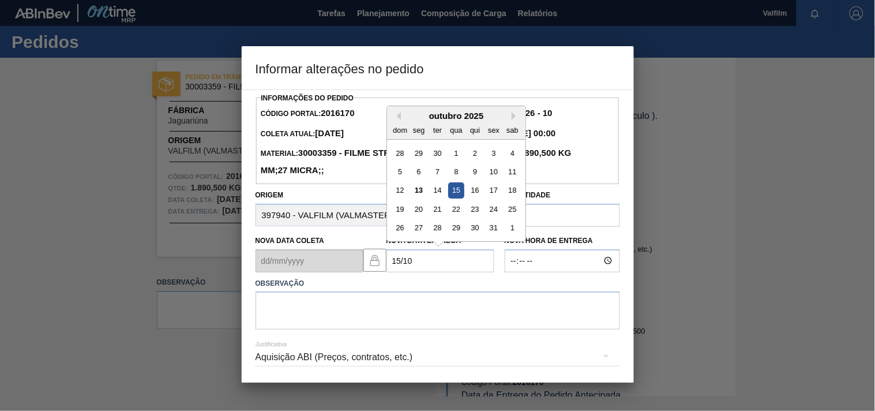
click at [456, 194] on div "15" at bounding box center [456, 190] width 16 height 16
type Entrega2016170 "[DATE]"
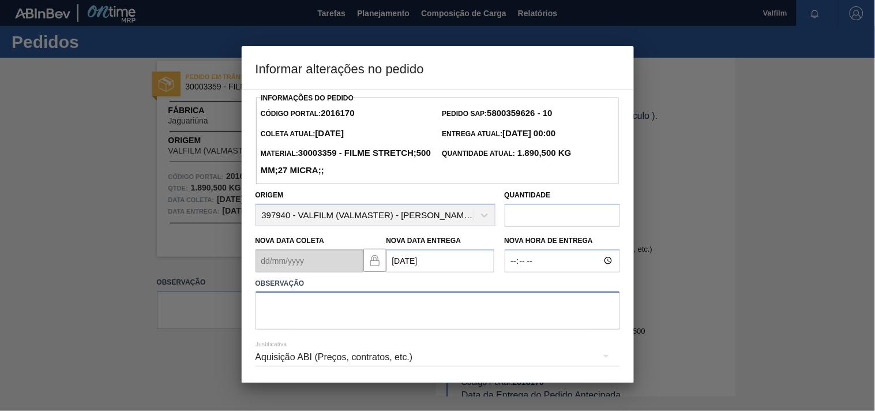
click at [304, 314] on textarea at bounding box center [437, 310] width 364 height 38
paste textarea "ajuste entrega - atraso no carregamento."
type textarea "ajuste entrega - atraso no carregamento."
click at [317, 364] on div "Aquisição ABI (Preços, contratos, etc.)" at bounding box center [437, 357] width 364 height 32
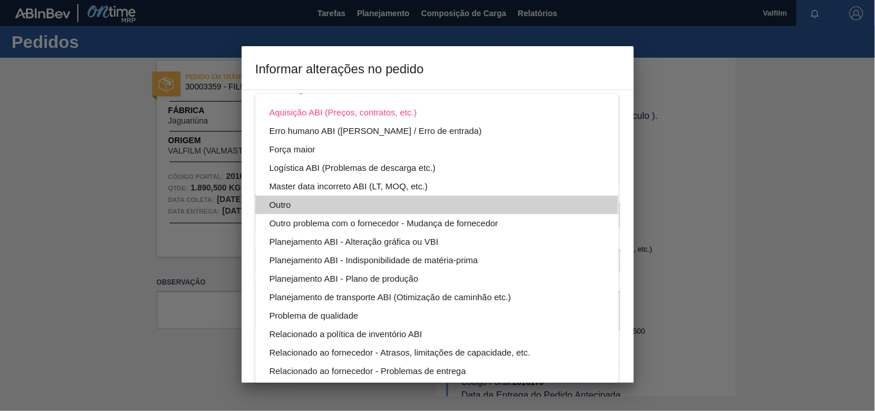
click at [280, 204] on div "Outro" at bounding box center [437, 204] width 336 height 18
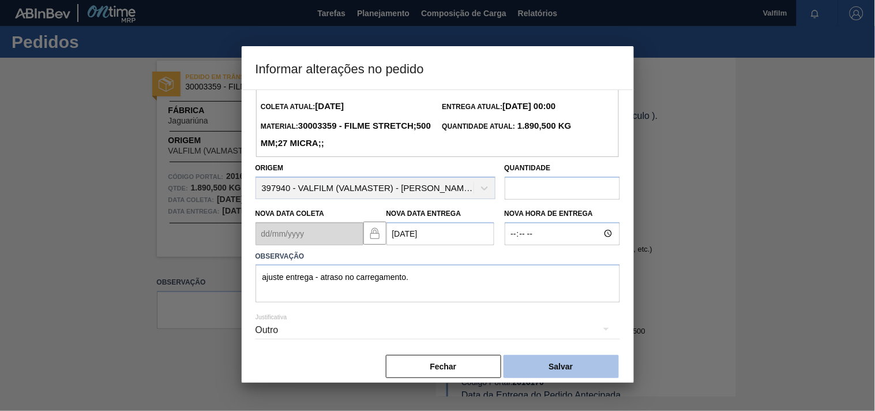
scroll to position [41, 0]
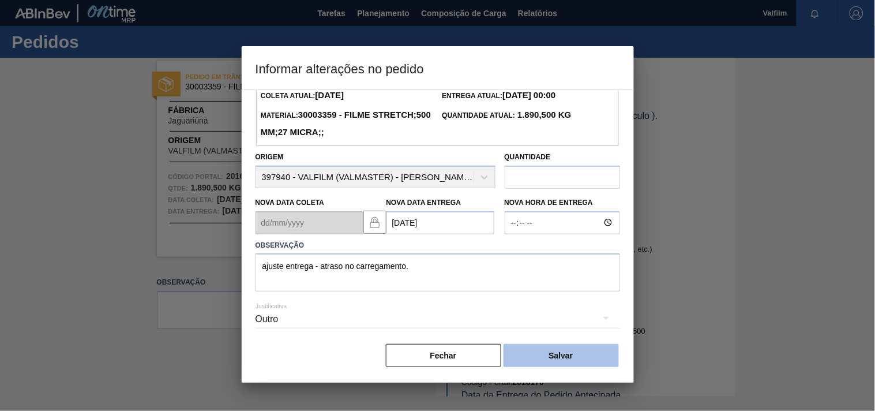
click at [560, 348] on button "Salvar" at bounding box center [560, 355] width 115 height 23
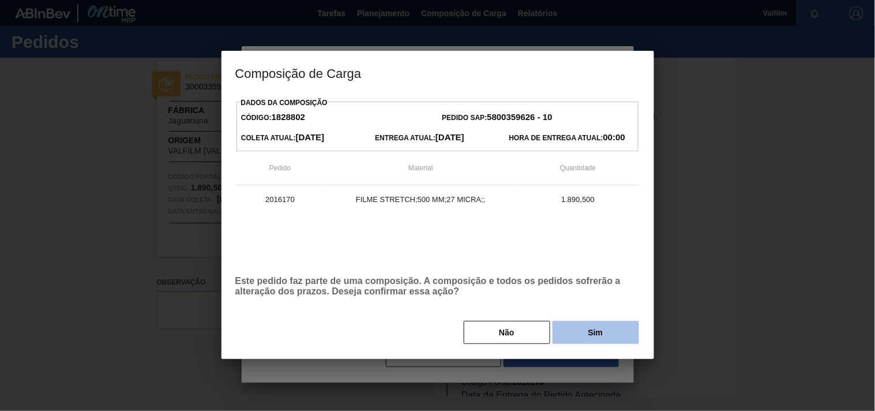
click at [566, 341] on button "Sim" at bounding box center [595, 332] width 86 height 23
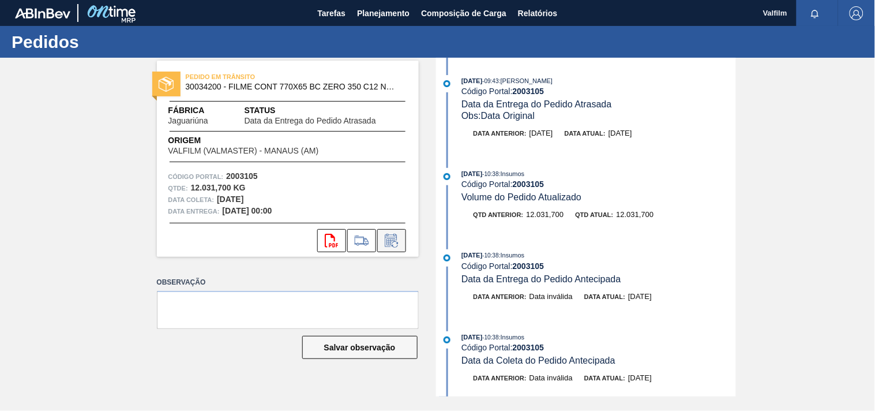
click at [395, 240] on icon at bounding box center [391, 241] width 18 height 14
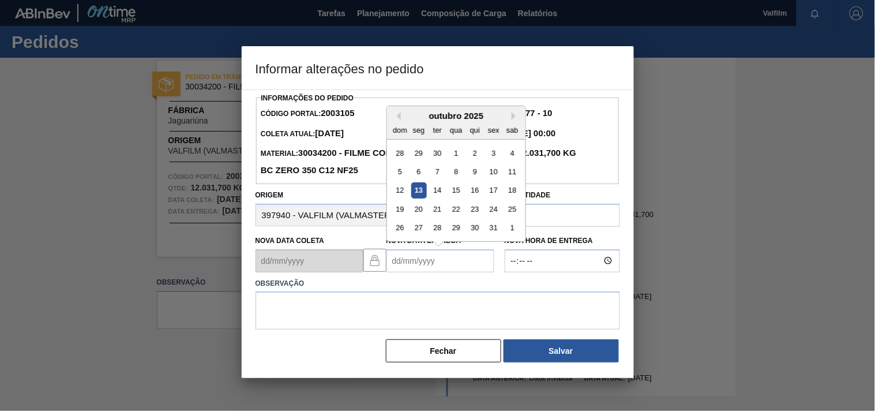
click at [405, 267] on Entrega2003105 "Nova Data Entrega" at bounding box center [440, 260] width 108 height 23
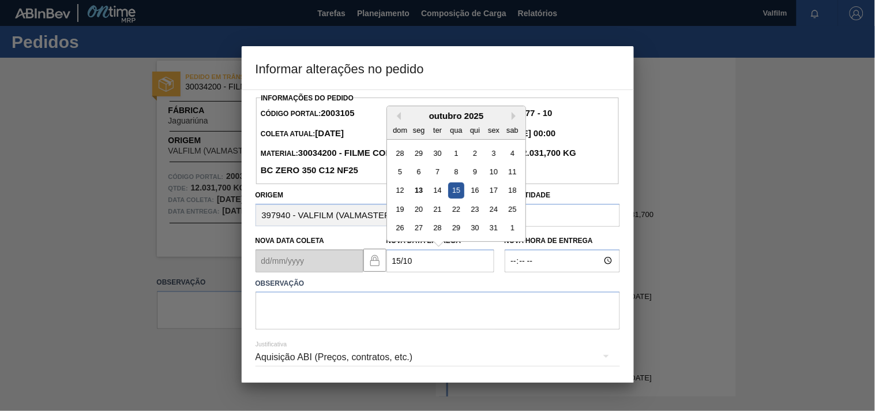
click at [454, 189] on div "15" at bounding box center [456, 190] width 16 height 16
type Entrega2003105 "[DATE]"
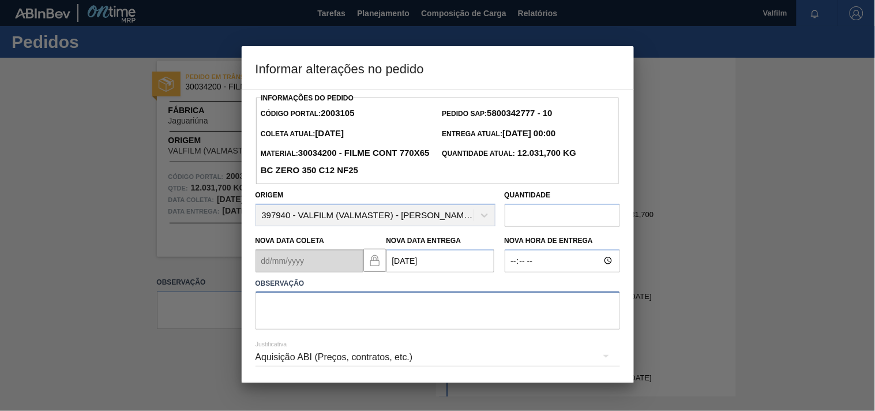
click at [292, 322] on textarea at bounding box center [437, 310] width 364 height 38
paste textarea "ajuste entrega - atraso no carregamento."
type textarea "ajuste entrega - atraso no carregamento."
click at [280, 360] on div "Aquisição ABI (Preços, contratos, etc.)" at bounding box center [437, 357] width 364 height 32
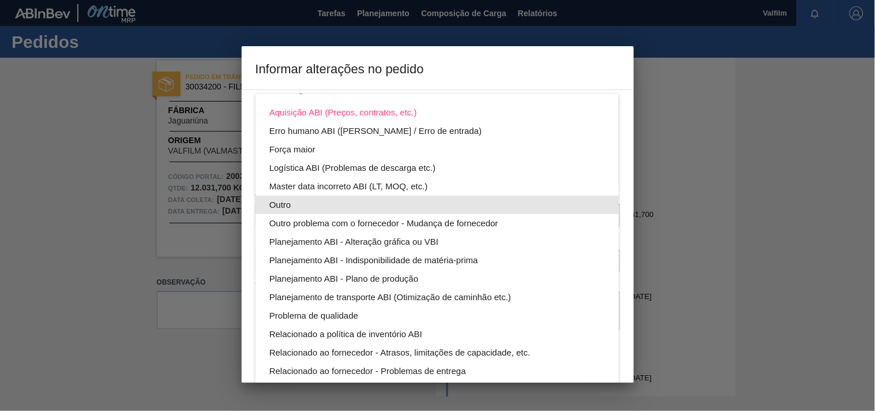
click at [284, 197] on div "Outro" at bounding box center [437, 204] width 336 height 18
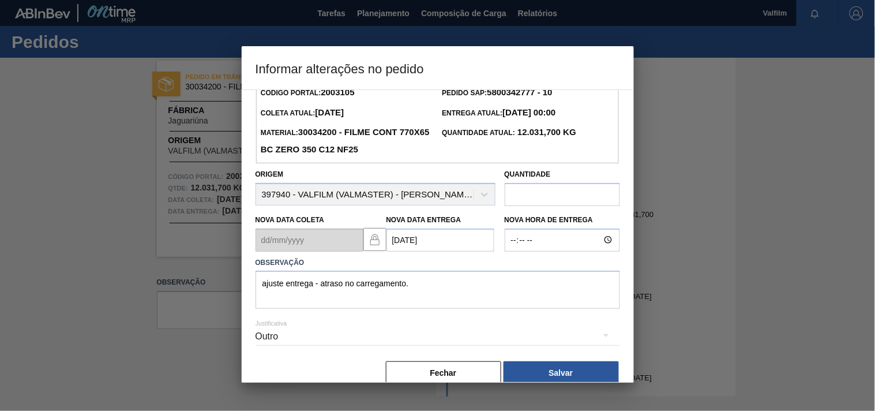
scroll to position [41, 0]
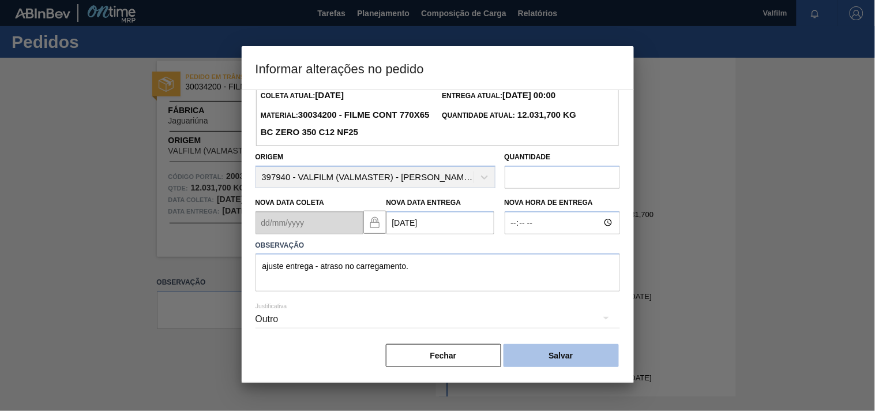
click at [561, 359] on button "Salvar" at bounding box center [560, 355] width 115 height 23
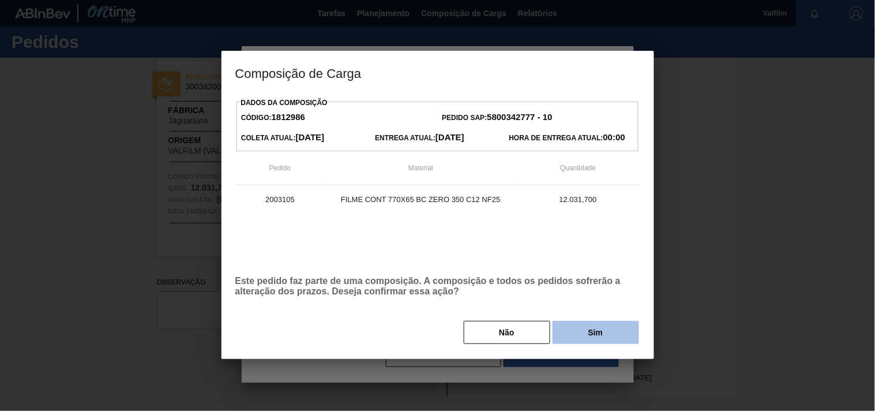
click at [595, 329] on button "Sim" at bounding box center [595, 332] width 86 height 23
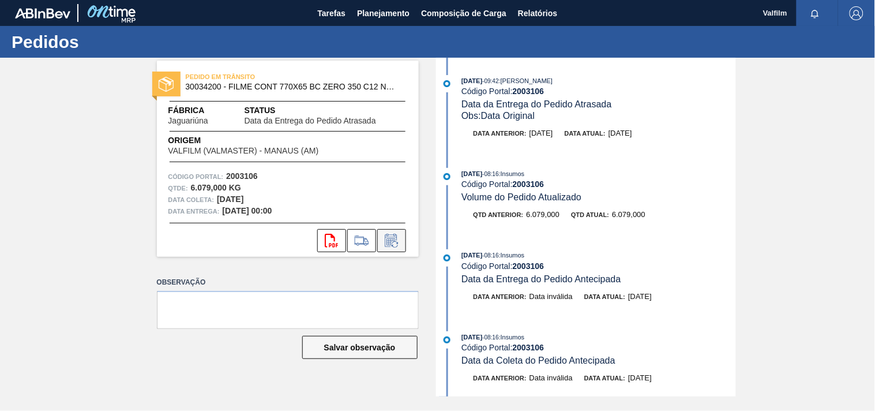
click at [385, 240] on icon at bounding box center [391, 240] width 12 height 13
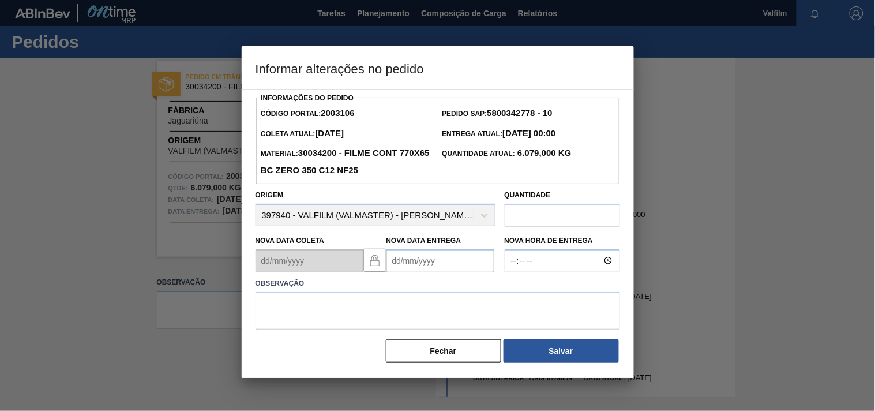
click at [408, 260] on Entrega2003106 "Nova Data Entrega" at bounding box center [440, 260] width 108 height 23
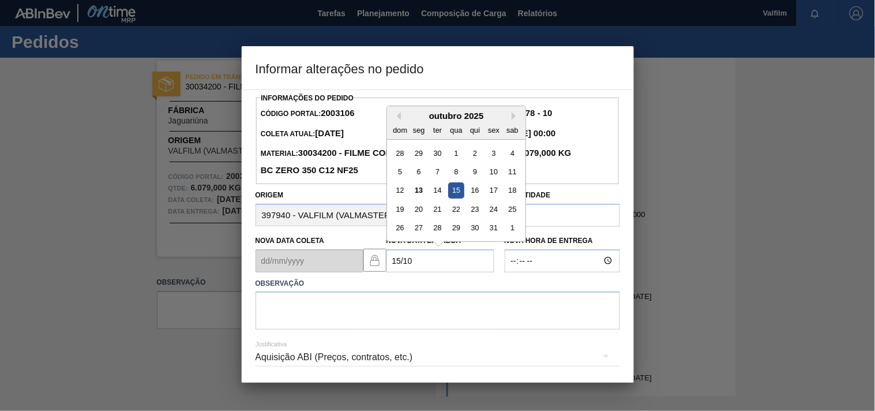
click at [452, 196] on div "15" at bounding box center [456, 190] width 16 height 16
type Entrega2003106 "[DATE]"
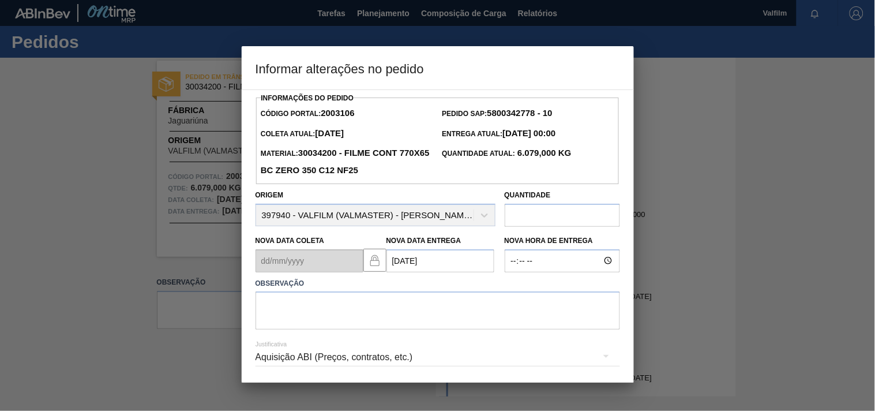
click at [269, 364] on div "Aquisição ABI (Preços, contratos, etc.)" at bounding box center [437, 357] width 364 height 32
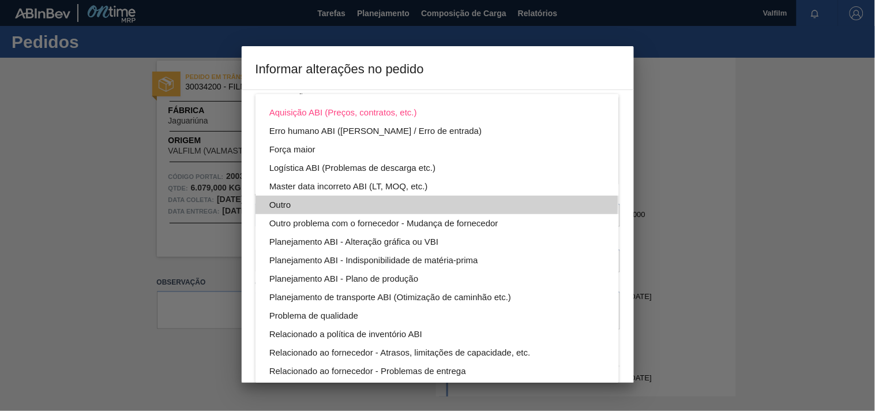
drag, startPoint x: 275, startPoint y: 200, endPoint x: 60, endPoint y: 219, distance: 216.0
click at [274, 200] on div "Outro" at bounding box center [437, 204] width 336 height 18
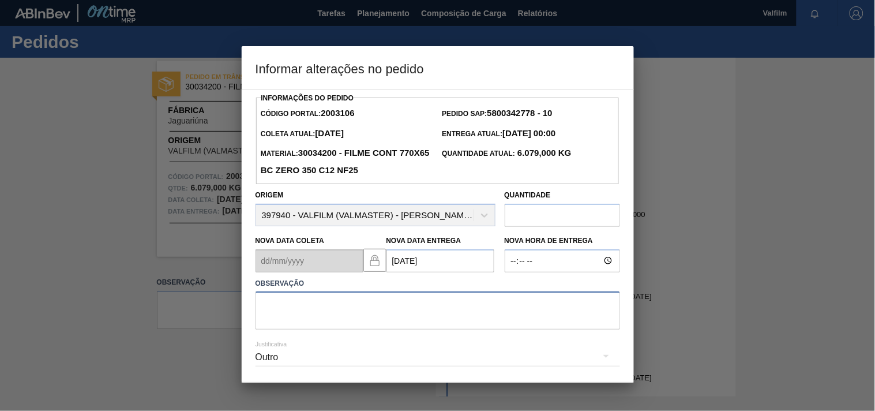
click at [309, 309] on textarea at bounding box center [437, 310] width 364 height 38
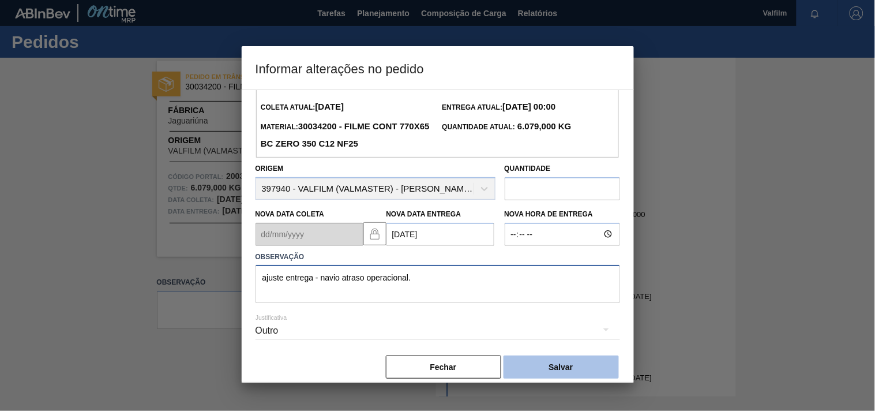
scroll to position [41, 0]
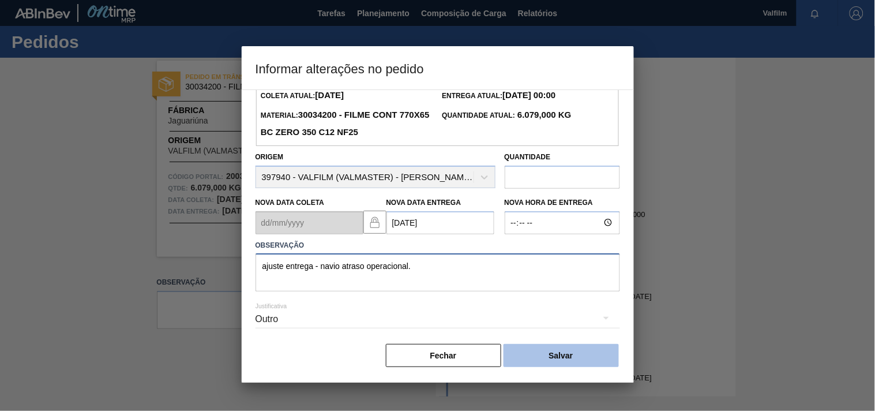
type textarea "ajuste entrega - navio atraso operacional."
click at [600, 362] on button "Salvar" at bounding box center [560, 355] width 115 height 23
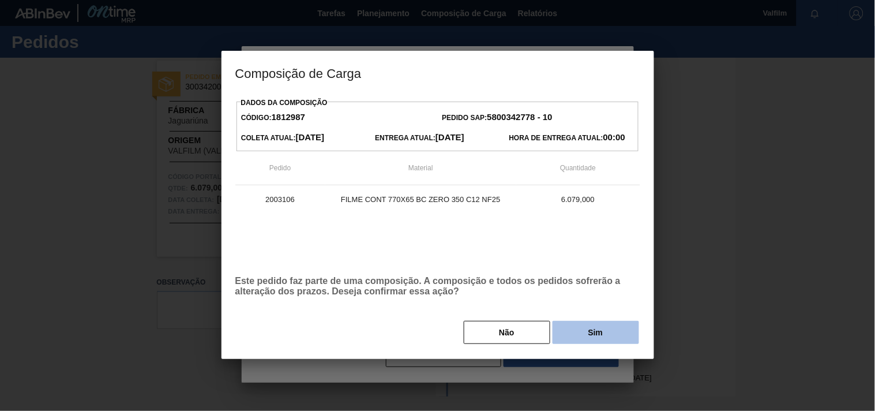
click at [582, 335] on button "Sim" at bounding box center [595, 332] width 86 height 23
